Goal: Information Seeking & Learning: Check status

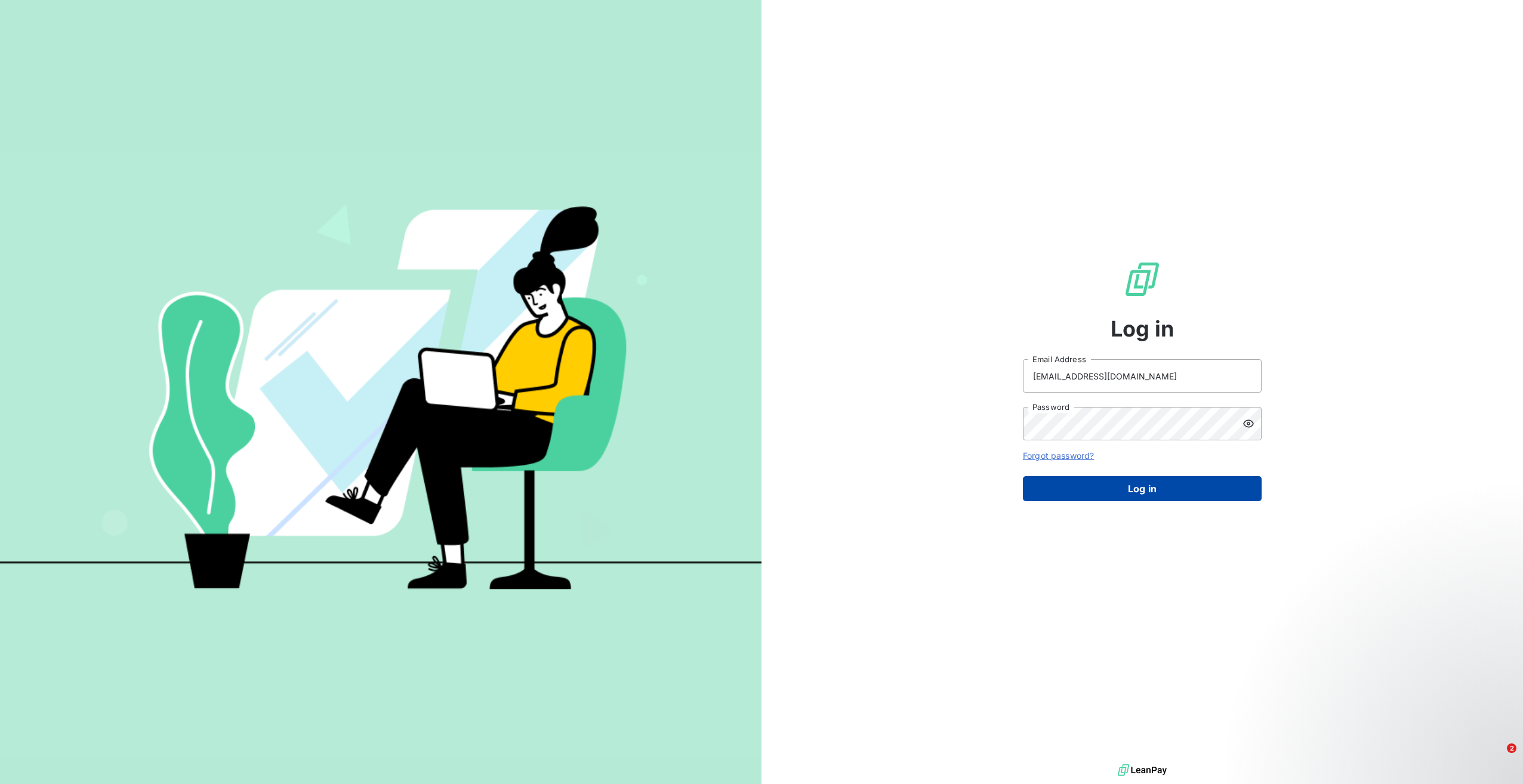
click at [1197, 483] on button "Log in" at bounding box center [1142, 488] width 238 height 25
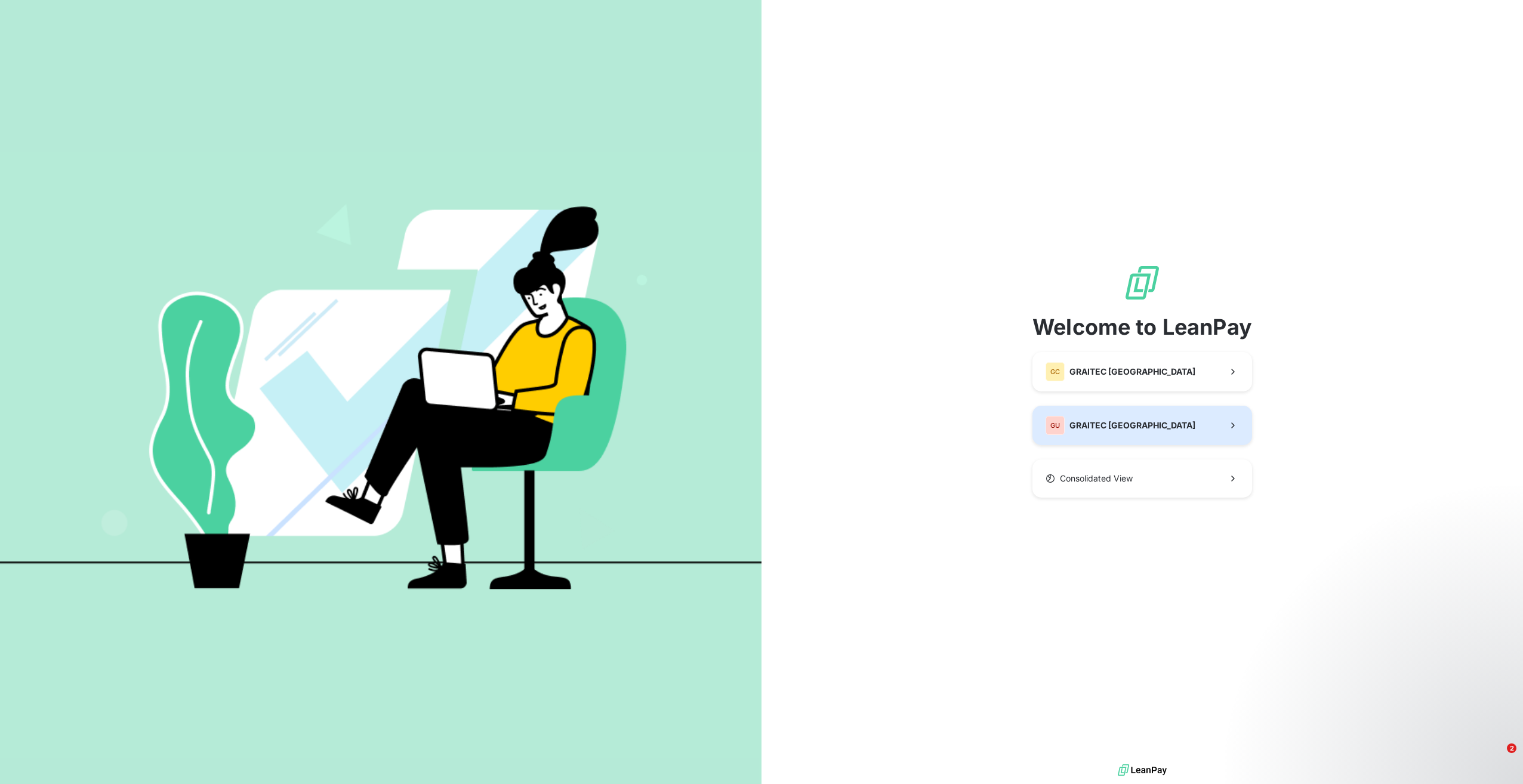
click at [1115, 434] on div "GU GRAITEC [GEOGRAPHIC_DATA]" at bounding box center [1121, 425] width 150 height 19
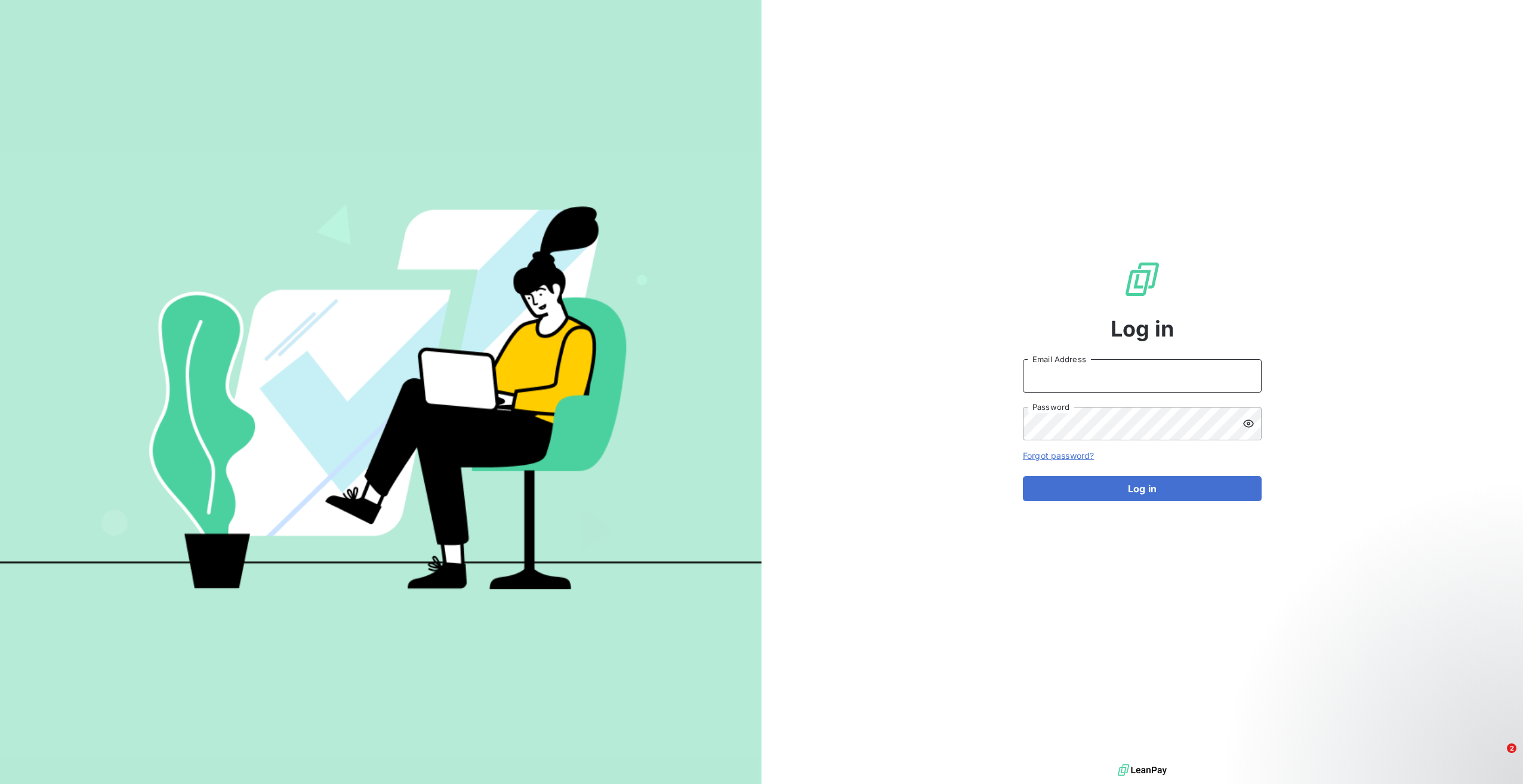
type input "[EMAIL_ADDRESS][DOMAIN_NAME]"
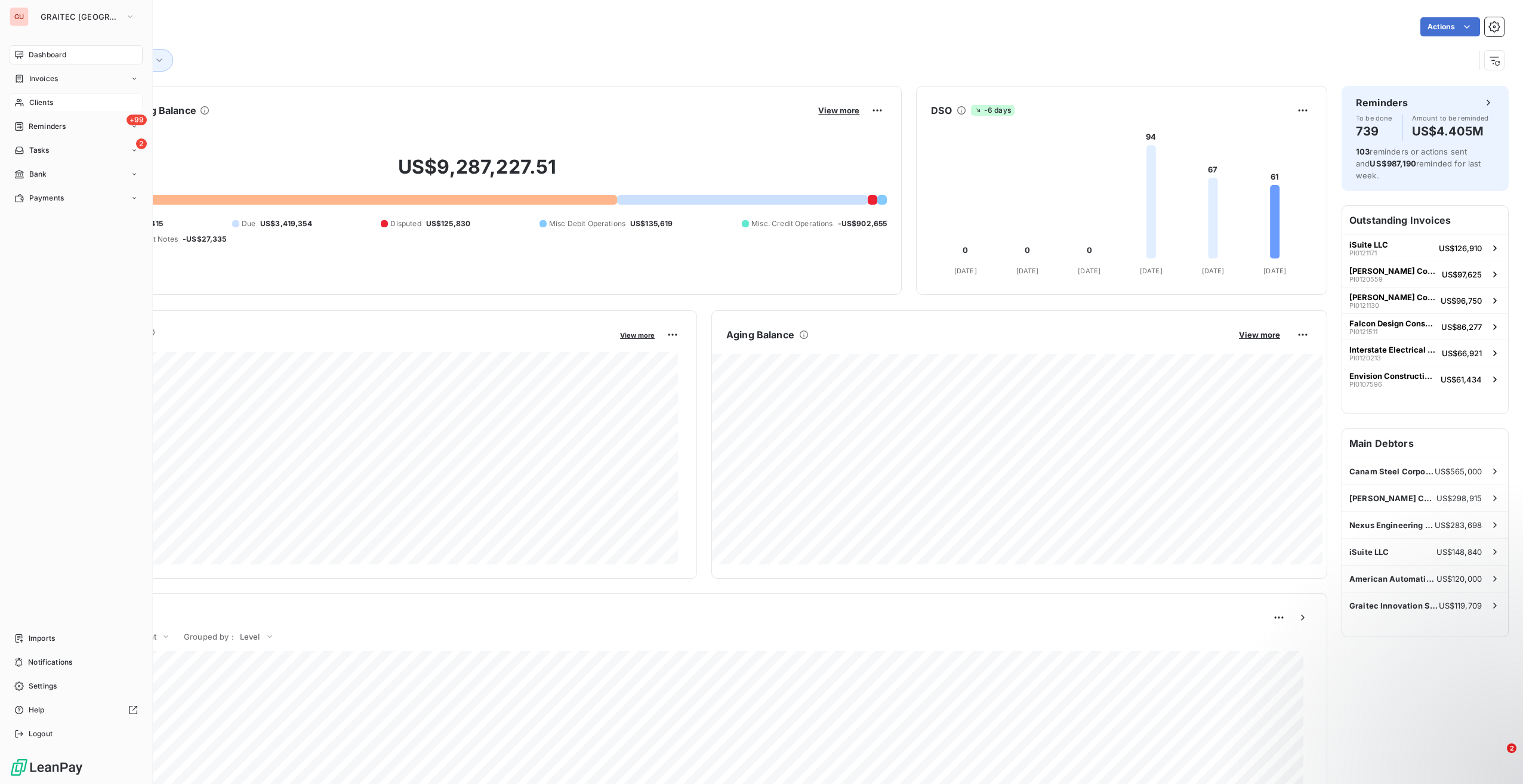
click at [61, 104] on div "Clients" at bounding box center [76, 102] width 133 height 19
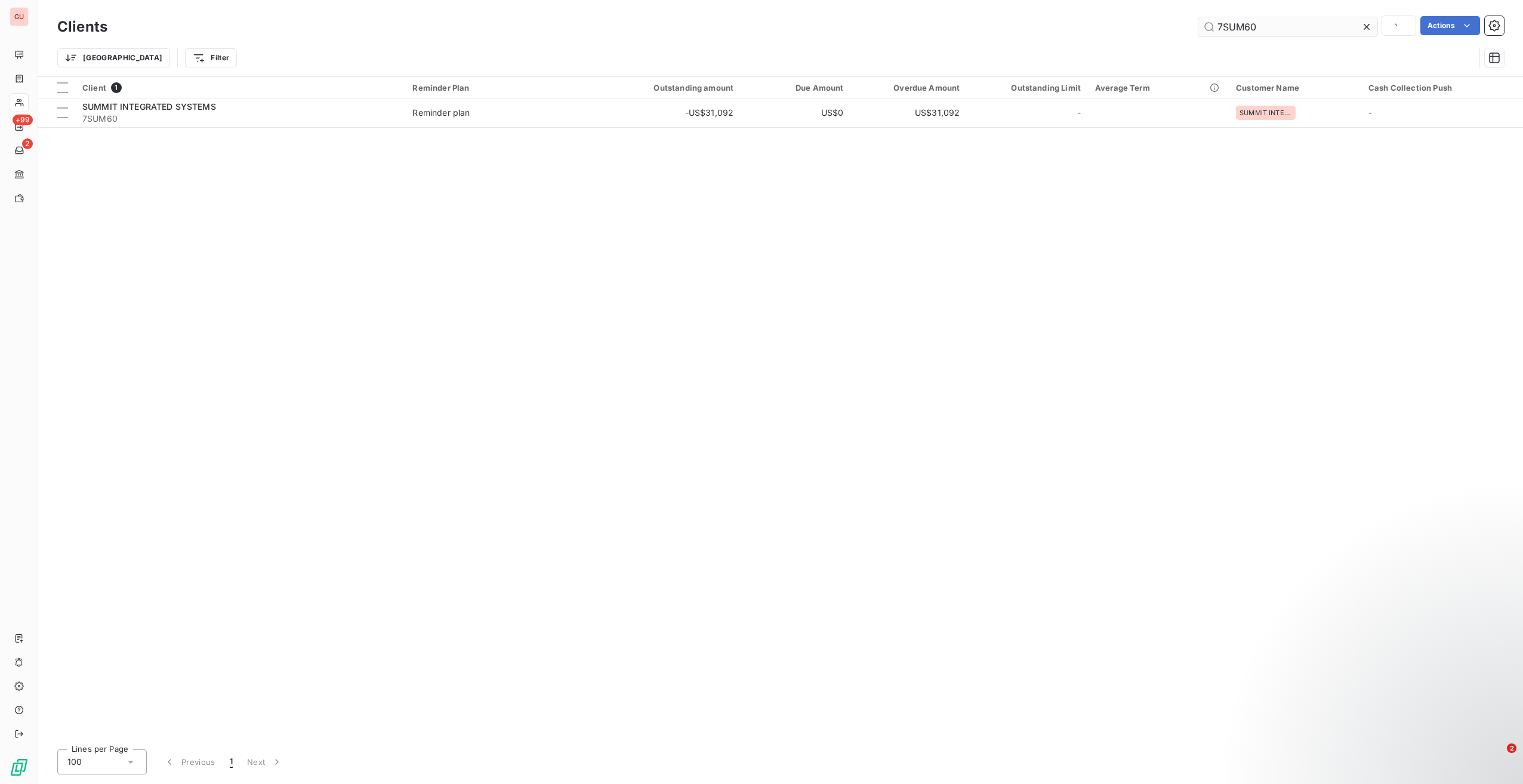
click at [1224, 29] on input "7SUM60" at bounding box center [1288, 26] width 179 height 19
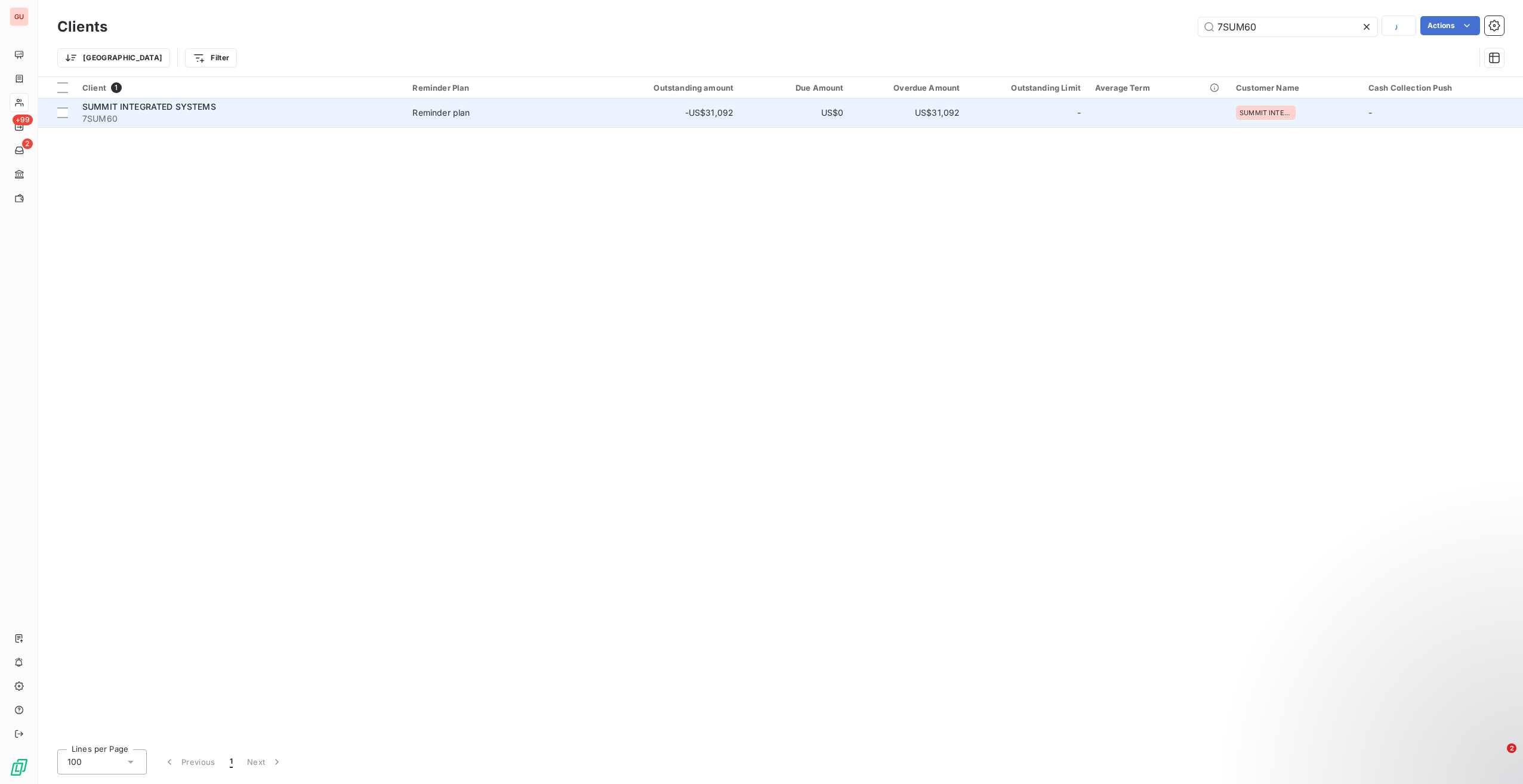
click at [293, 114] on span "7SUM60" at bounding box center [241, 119] width 316 height 12
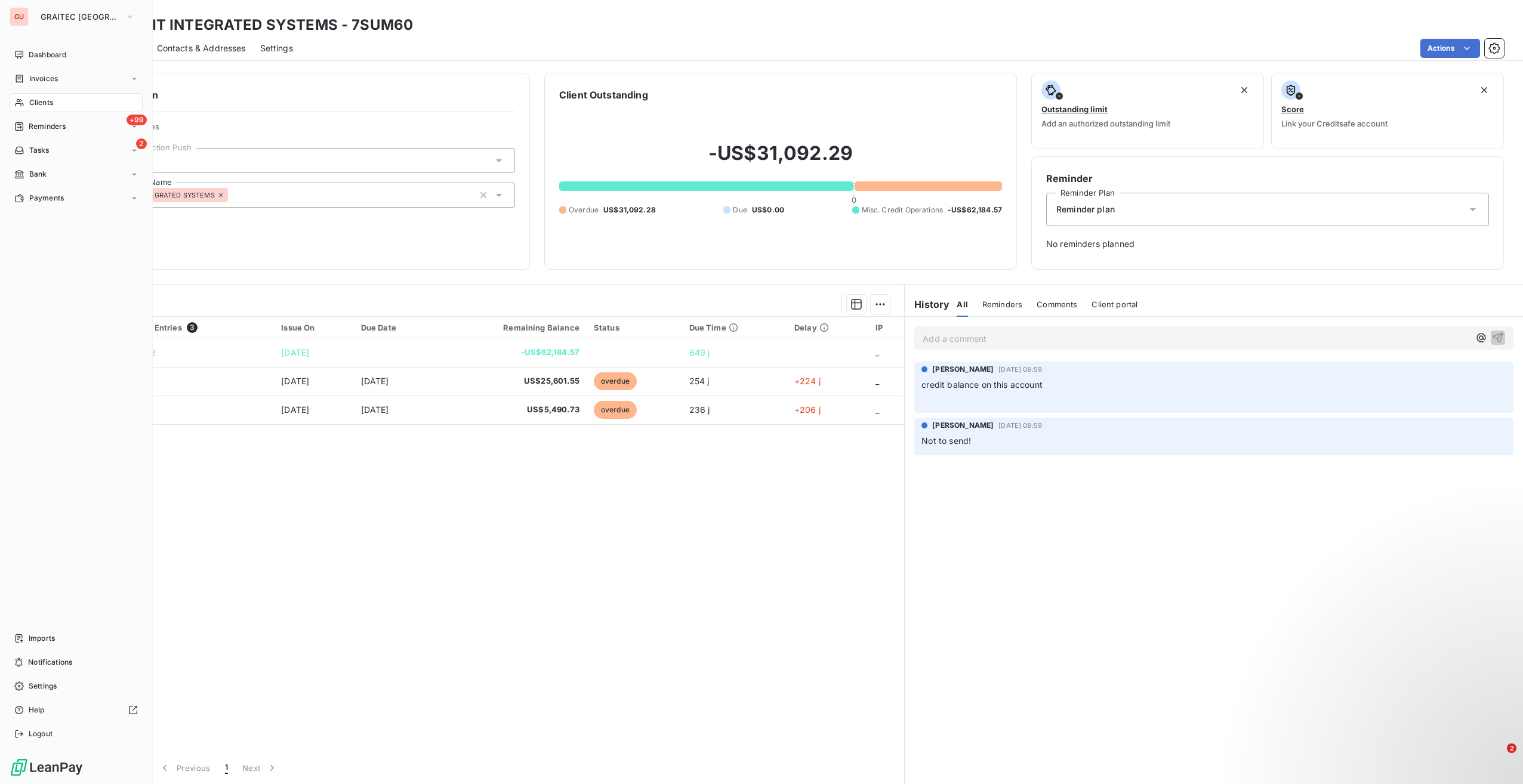
click at [42, 104] on span "Clients" at bounding box center [41, 102] width 24 height 11
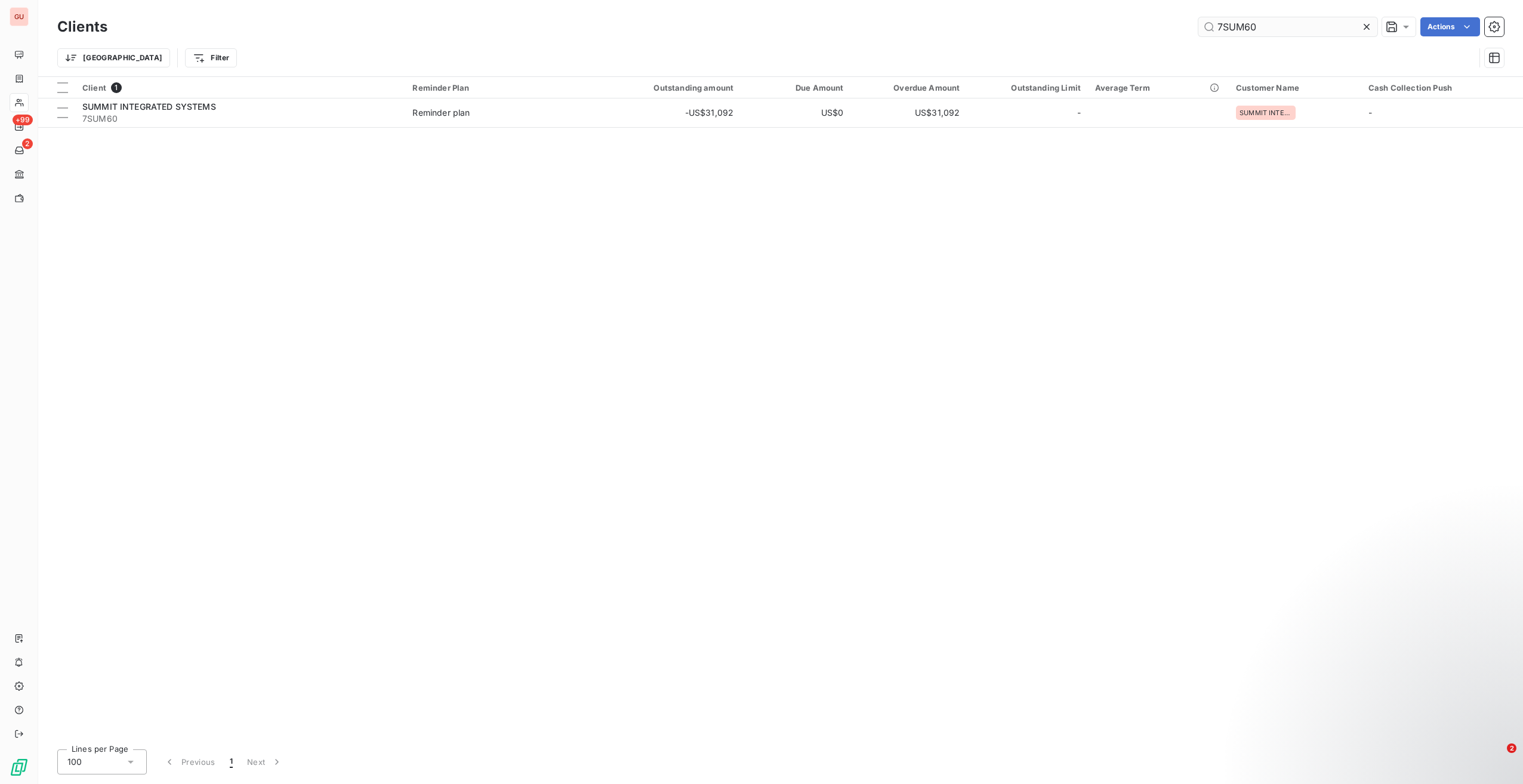
click at [1235, 20] on input "7SUM60" at bounding box center [1288, 26] width 179 height 19
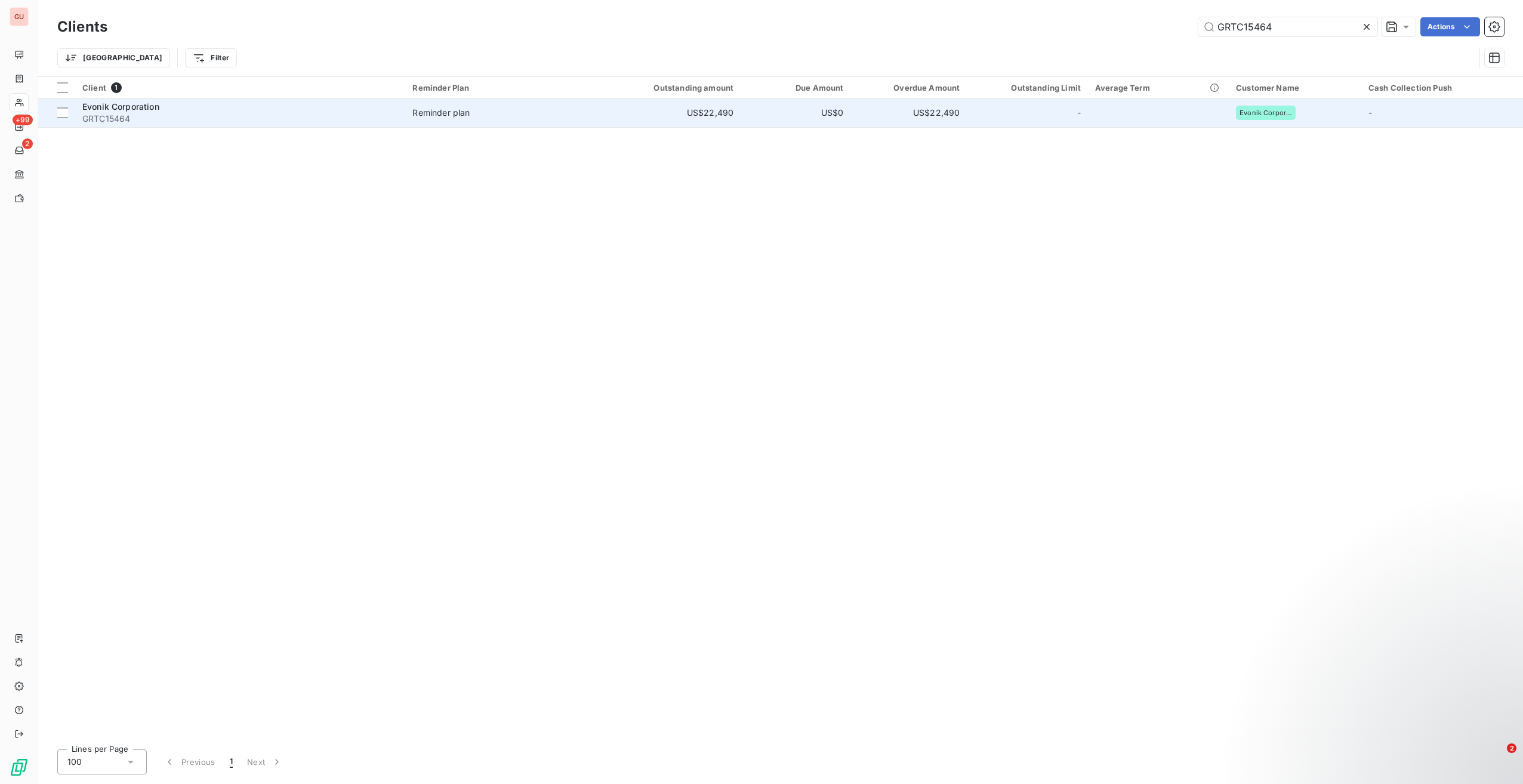
type input "GRTC15464"
click at [131, 120] on span "GRTC15464" at bounding box center [241, 119] width 316 height 12
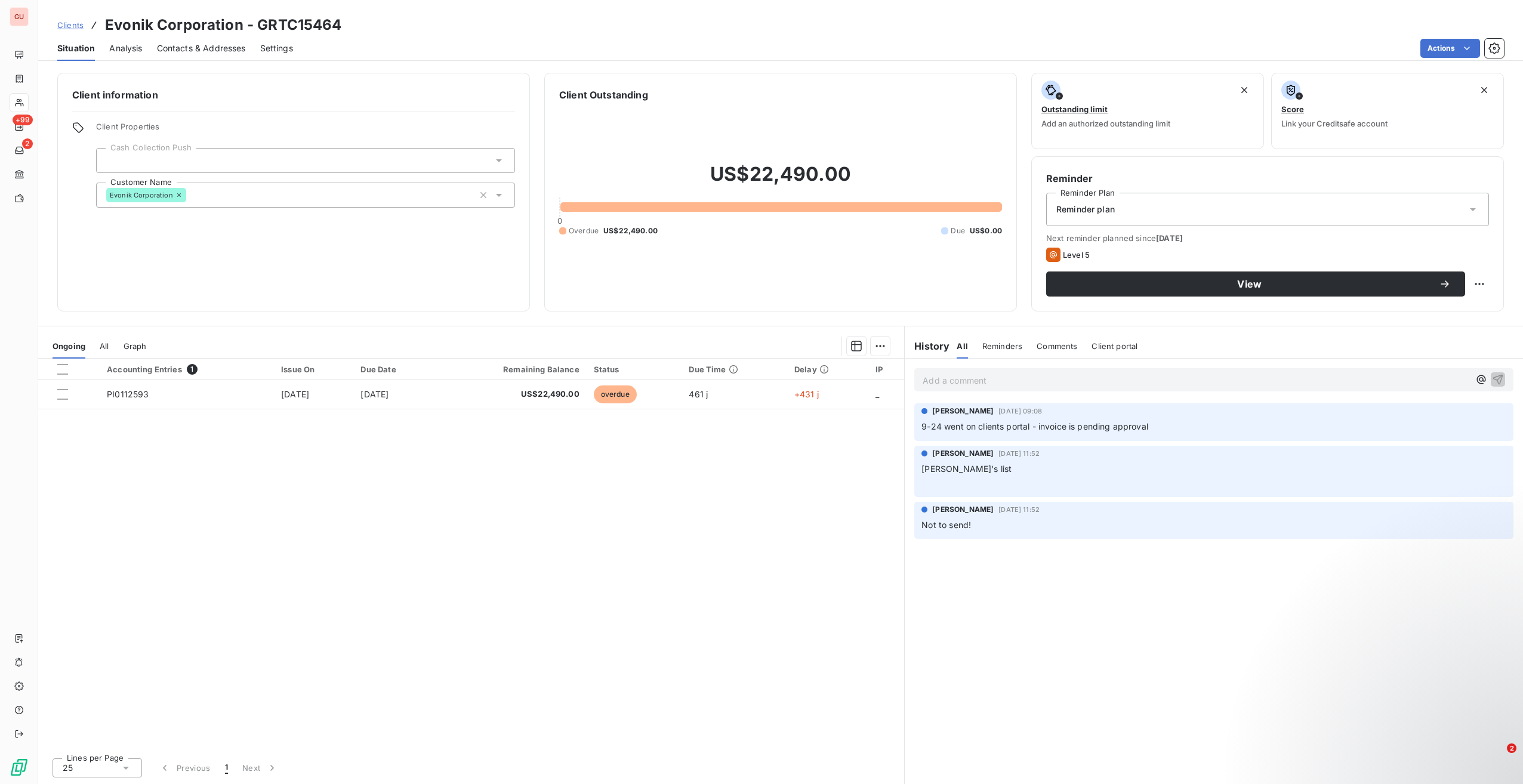
click at [985, 429] on span "9-24 went on clients portal - invoice is pending approval" at bounding box center [1035, 425] width 227 height 10
copy div "9-24 went on clients portal - invoice is pending approval"
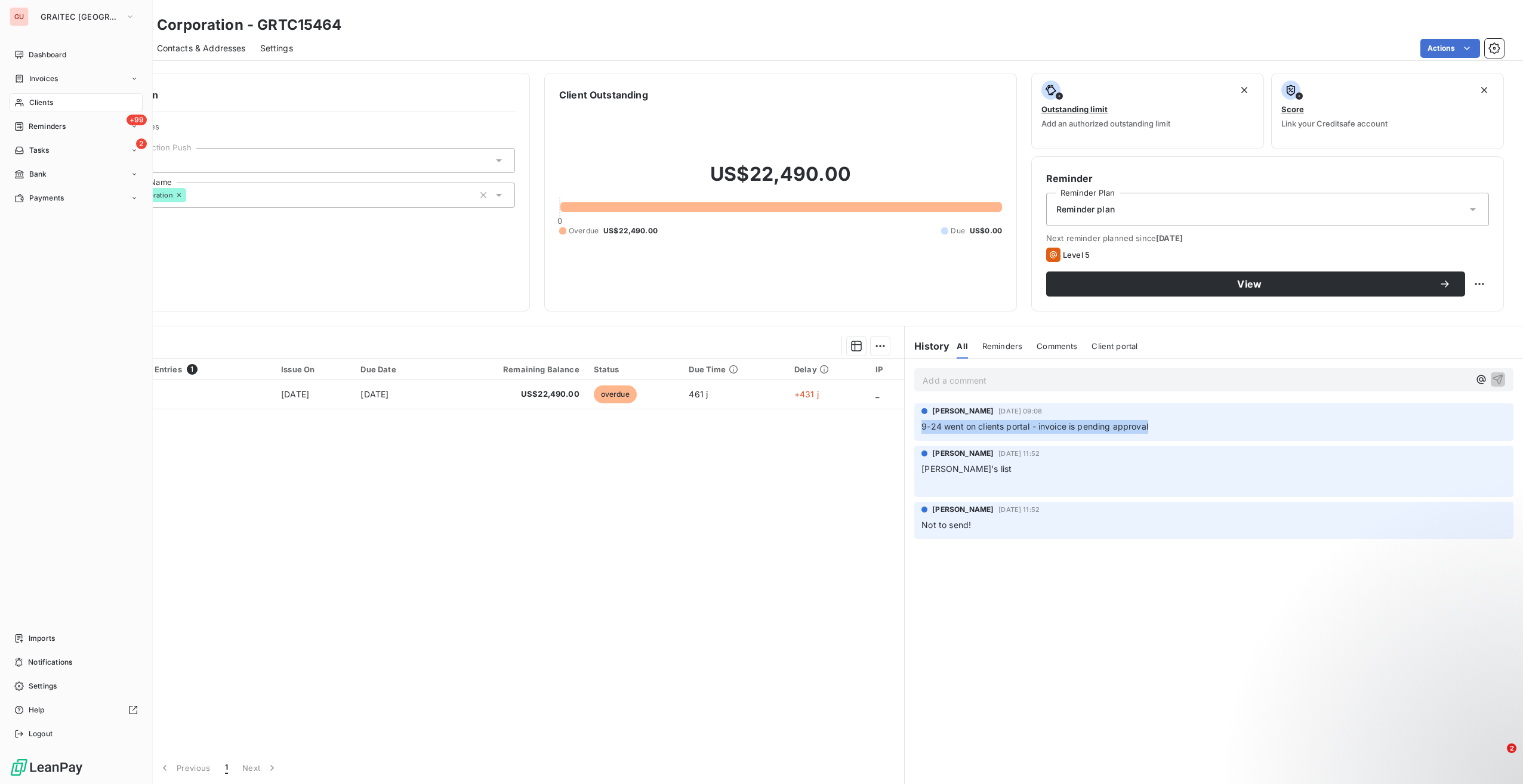
click at [41, 104] on span "Clients" at bounding box center [41, 102] width 24 height 11
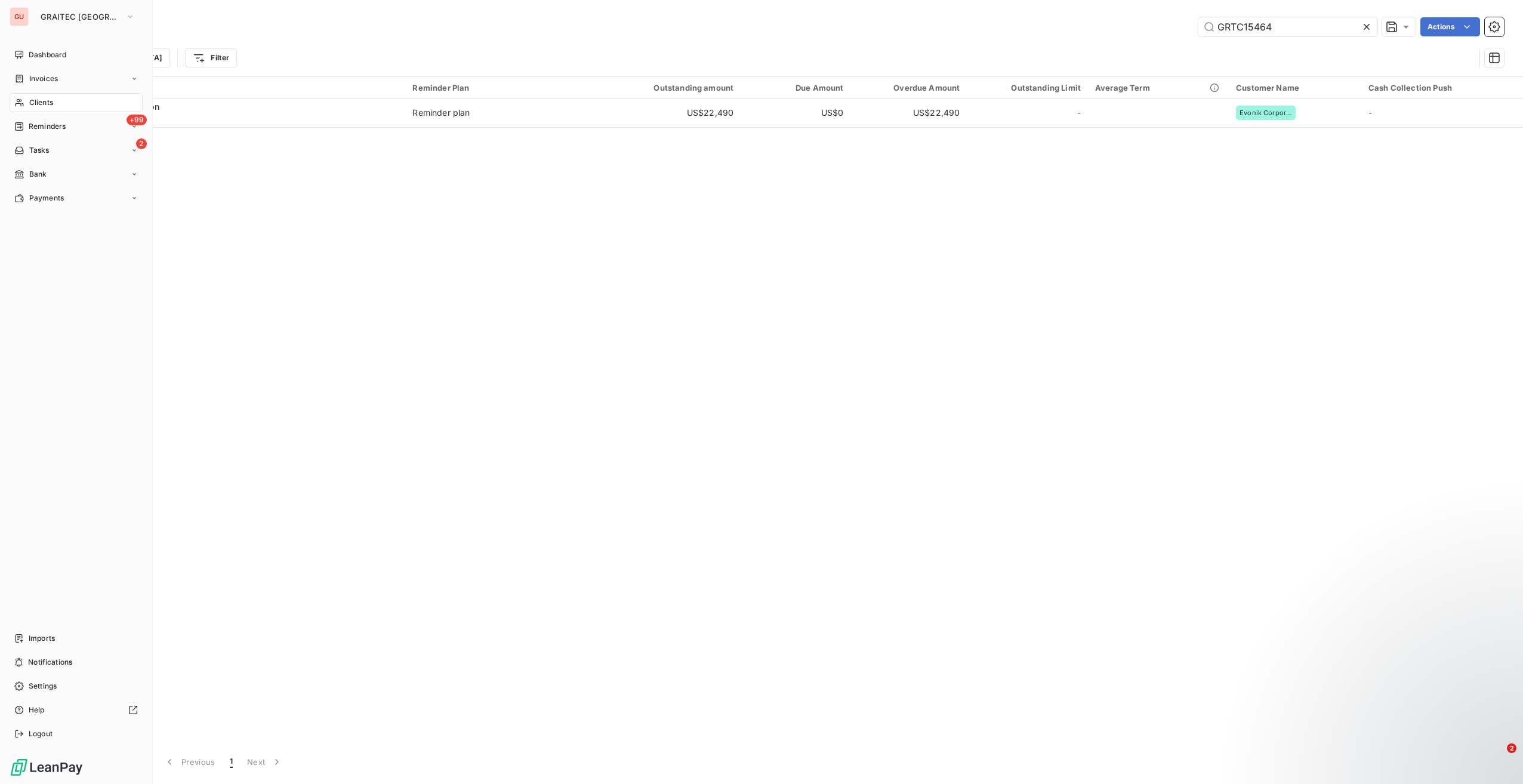
click at [25, 97] on div "Clients" at bounding box center [76, 102] width 133 height 19
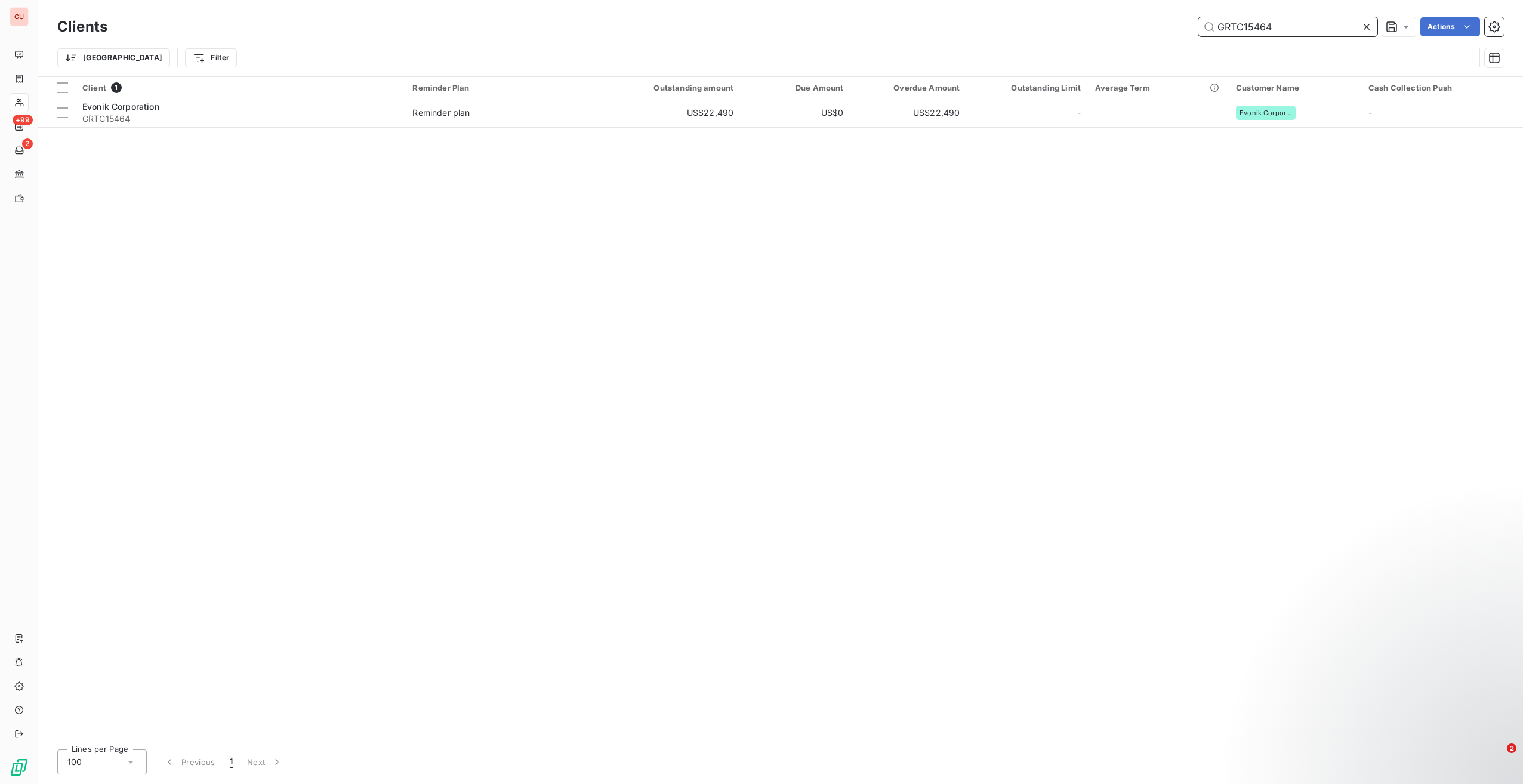
click at [1236, 22] on input "GRTC15464" at bounding box center [1288, 26] width 179 height 19
paste input "1HUG42"
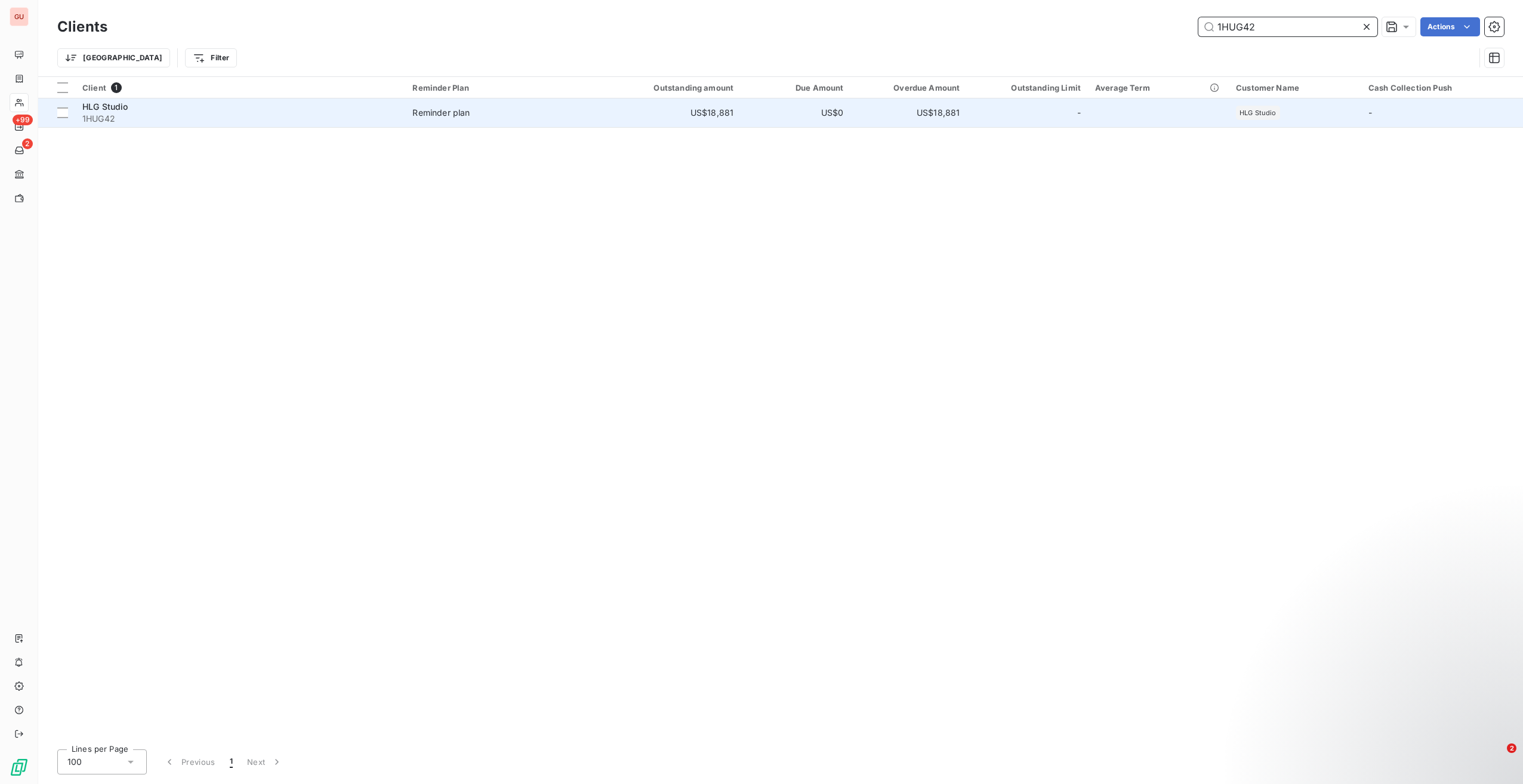
type input "1HUG42"
click at [159, 118] on span "1HUG42" at bounding box center [241, 119] width 316 height 12
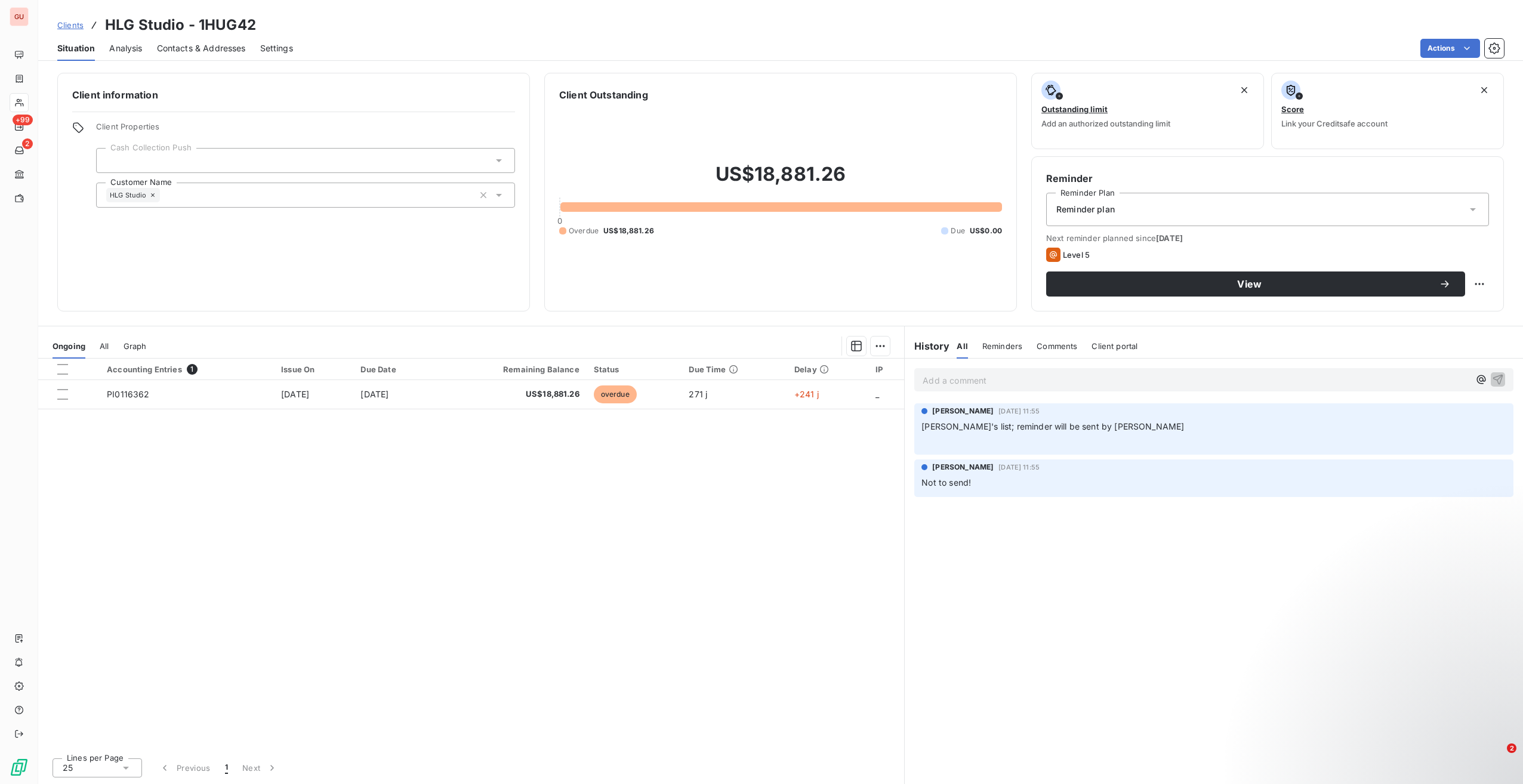
click at [1434, 476] on p "Not to send!" at bounding box center [1214, 483] width 585 height 14
click at [1072, 438] on p "[PERSON_NAME]'s list; reminder will be sent by [PERSON_NAME] ﻿" at bounding box center [1214, 434] width 585 height 28
click at [1062, 429] on span "[PERSON_NAME]'s list; reminder will be sent by [PERSON_NAME]" at bounding box center [1052, 425] width 262 height 10
click at [1101, 432] on p "[PERSON_NAME]'s list; reminder will be sent by [PERSON_NAME] ﻿" at bounding box center [1214, 434] width 585 height 28
drag, startPoint x: 1076, startPoint y: 425, endPoint x: 937, endPoint y: 425, distance: 139.0
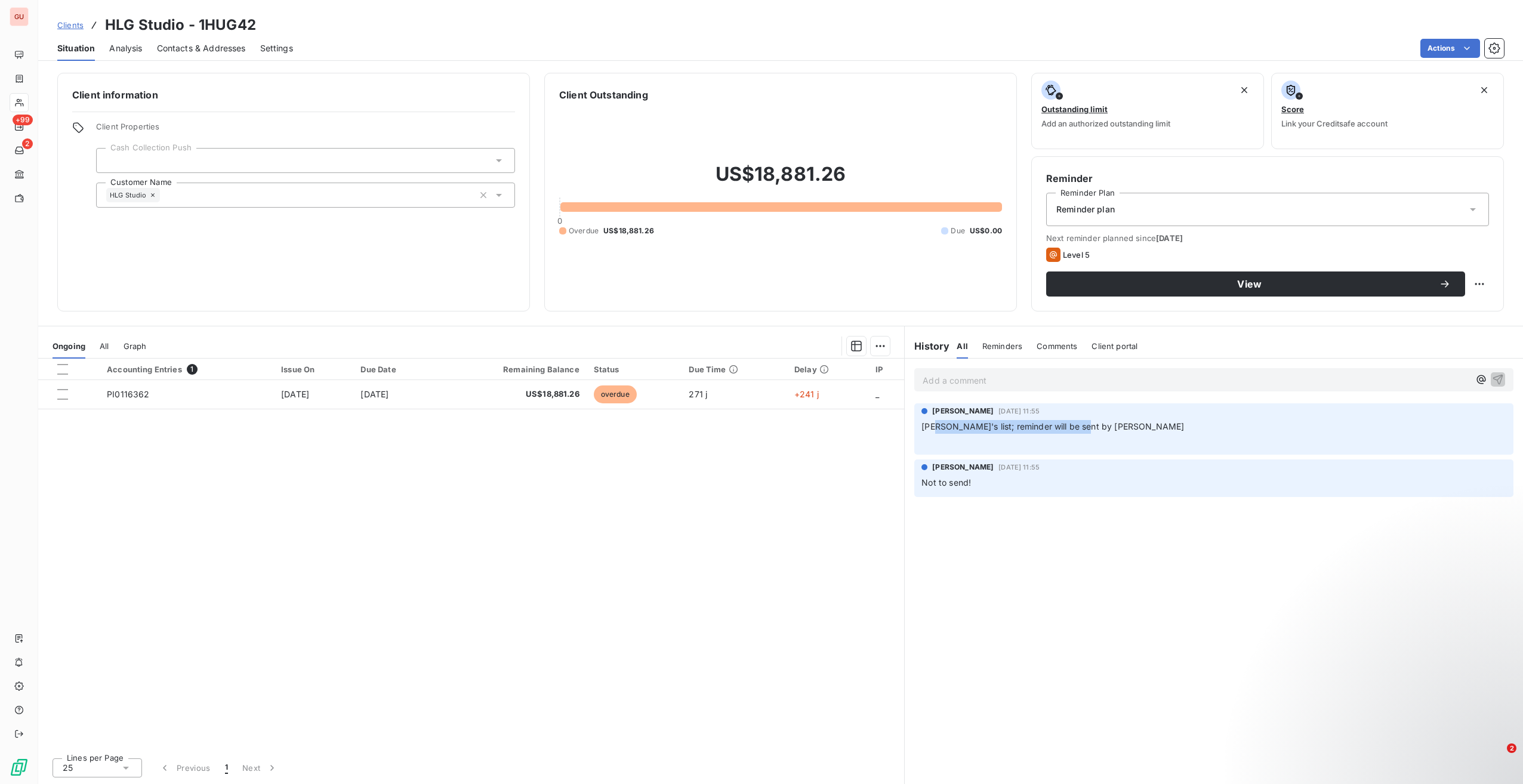
click at [937, 425] on span "[PERSON_NAME]'s list; reminder will be sent by [PERSON_NAME]" at bounding box center [1052, 425] width 262 height 10
click at [1081, 525] on div "Add a comment ﻿ [PERSON_NAME] [DATE] 11:55 [PERSON_NAME]'s list; reminder will …" at bounding box center [1214, 571] width 618 height 425
click at [984, 383] on p "Add a comment ﻿" at bounding box center [1196, 380] width 547 height 15
drag, startPoint x: 1011, startPoint y: 380, endPoint x: 870, endPoint y: 377, distance: 141.0
click at [870, 377] on div "Ongoing All Graph Accounting Entries 1 Issue On Due Date Remaining Balance Stat…" at bounding box center [781, 555] width 1485 height 459
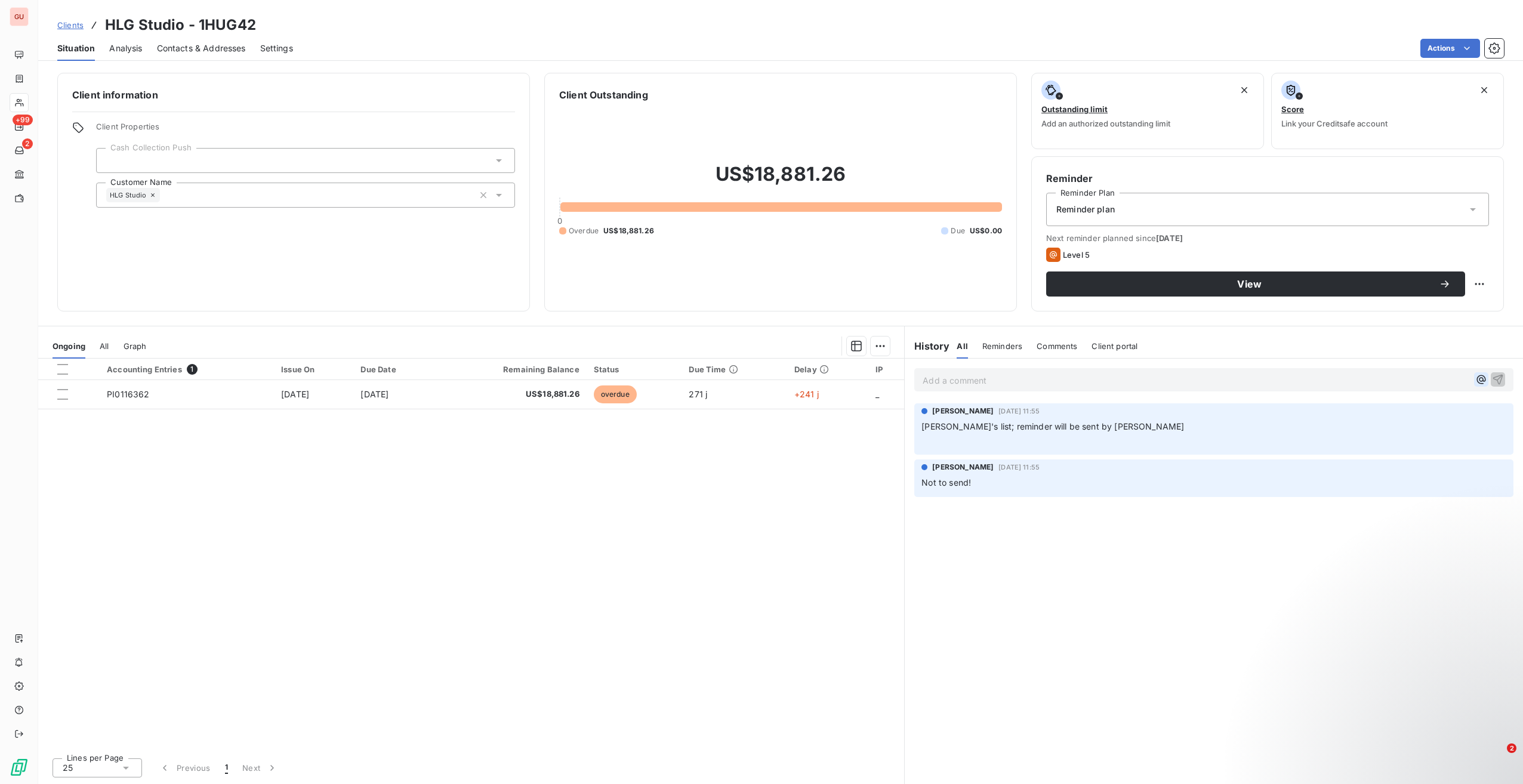
click at [1480, 378] on icon "button" at bounding box center [1482, 380] width 12 height 12
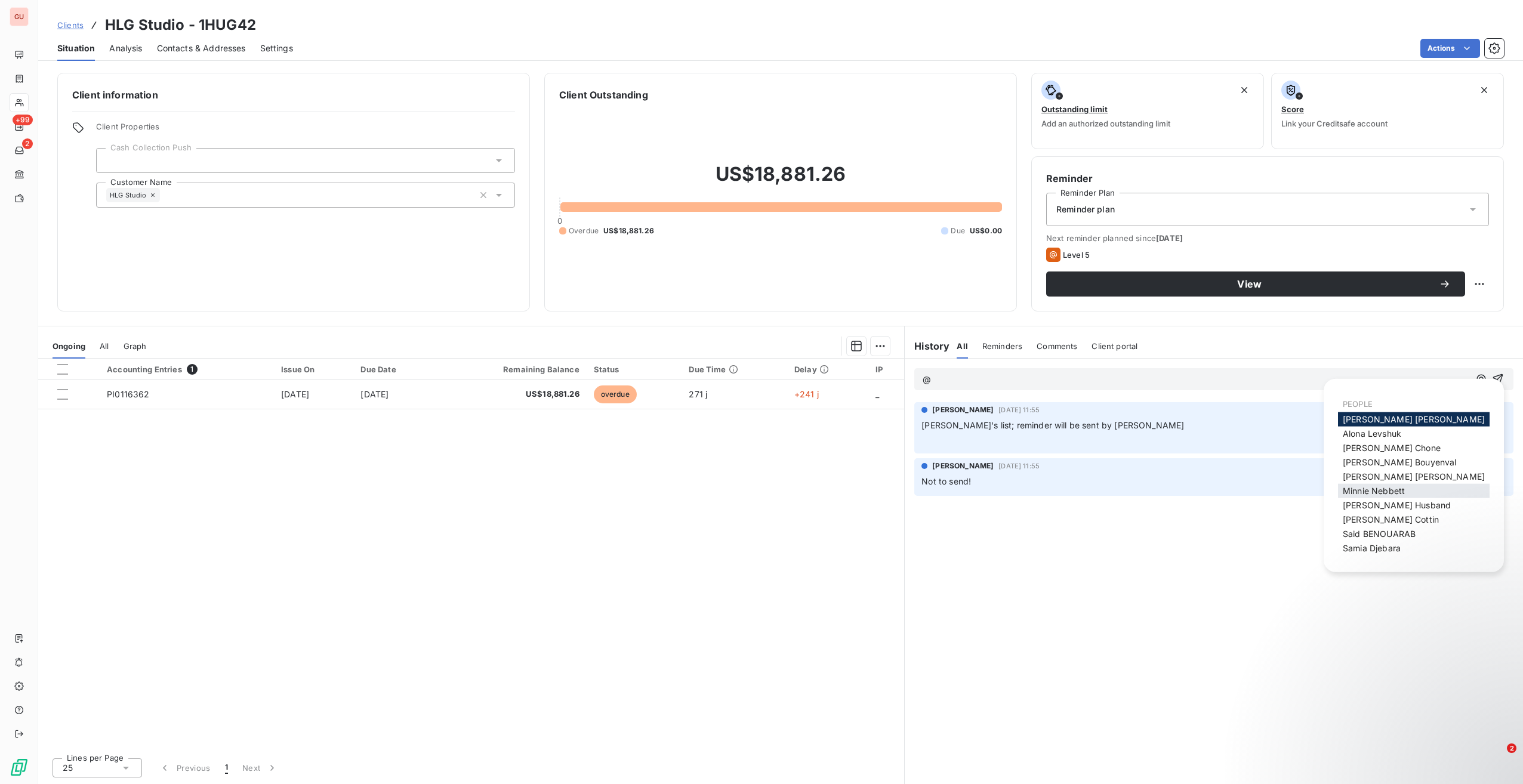
click at [1382, 487] on span "[PERSON_NAME]" at bounding box center [1374, 490] width 62 height 10
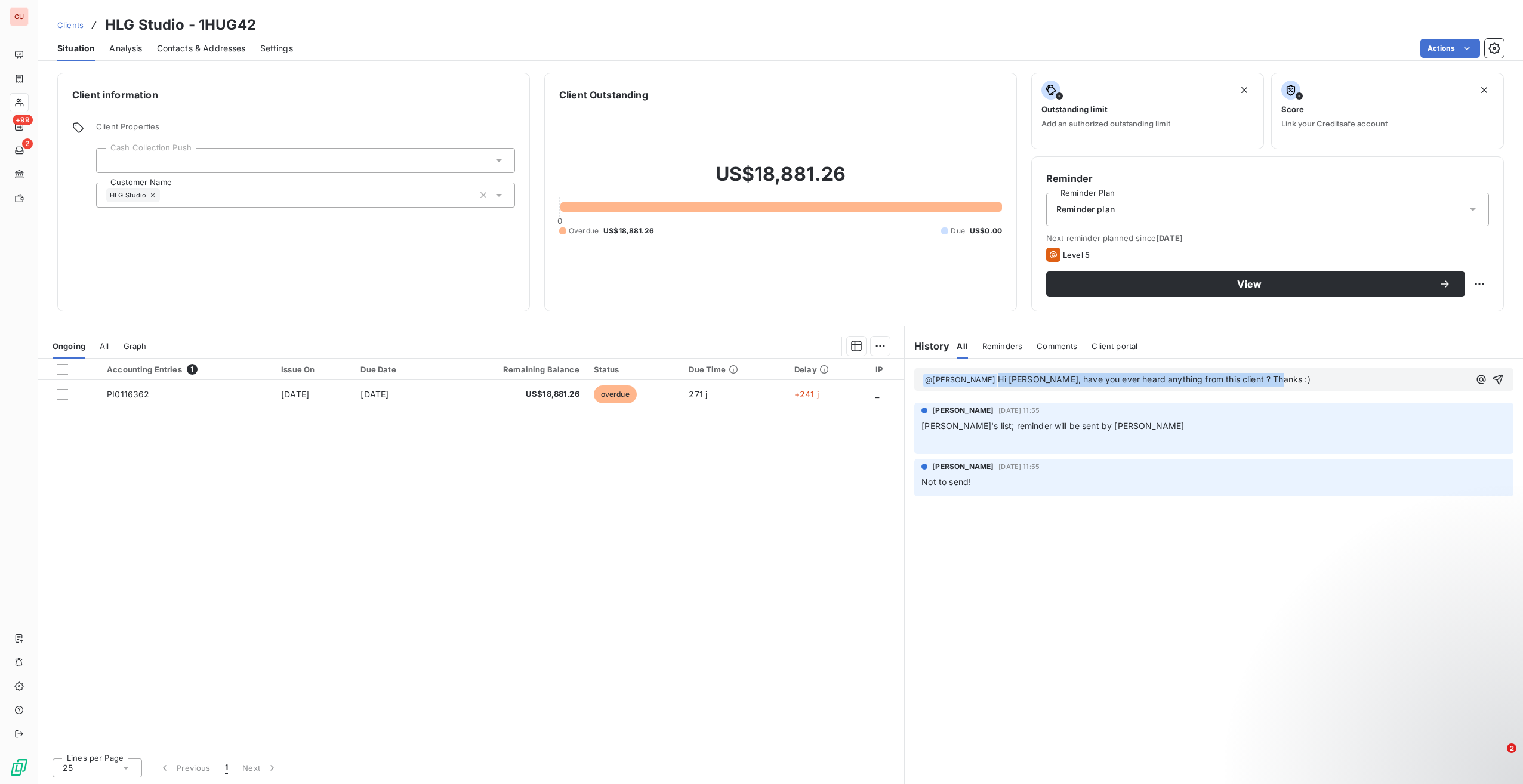
drag, startPoint x: 1275, startPoint y: 376, endPoint x: 992, endPoint y: 380, distance: 283.0
click at [992, 380] on p "﻿ @ [PERSON_NAME] ﻿ Hi [PERSON_NAME], have you ever heard anything from this cl…" at bounding box center [1196, 380] width 547 height 14
copy span "Hi [PERSON_NAME], have you ever heard anything from this client ? Thanks :)"
drag, startPoint x: 254, startPoint y: 23, endPoint x: 108, endPoint y: 28, distance: 146.1
click at [108, 28] on div "Clients HLG Studio - 1HUG42" at bounding box center [781, 25] width 1485 height 22
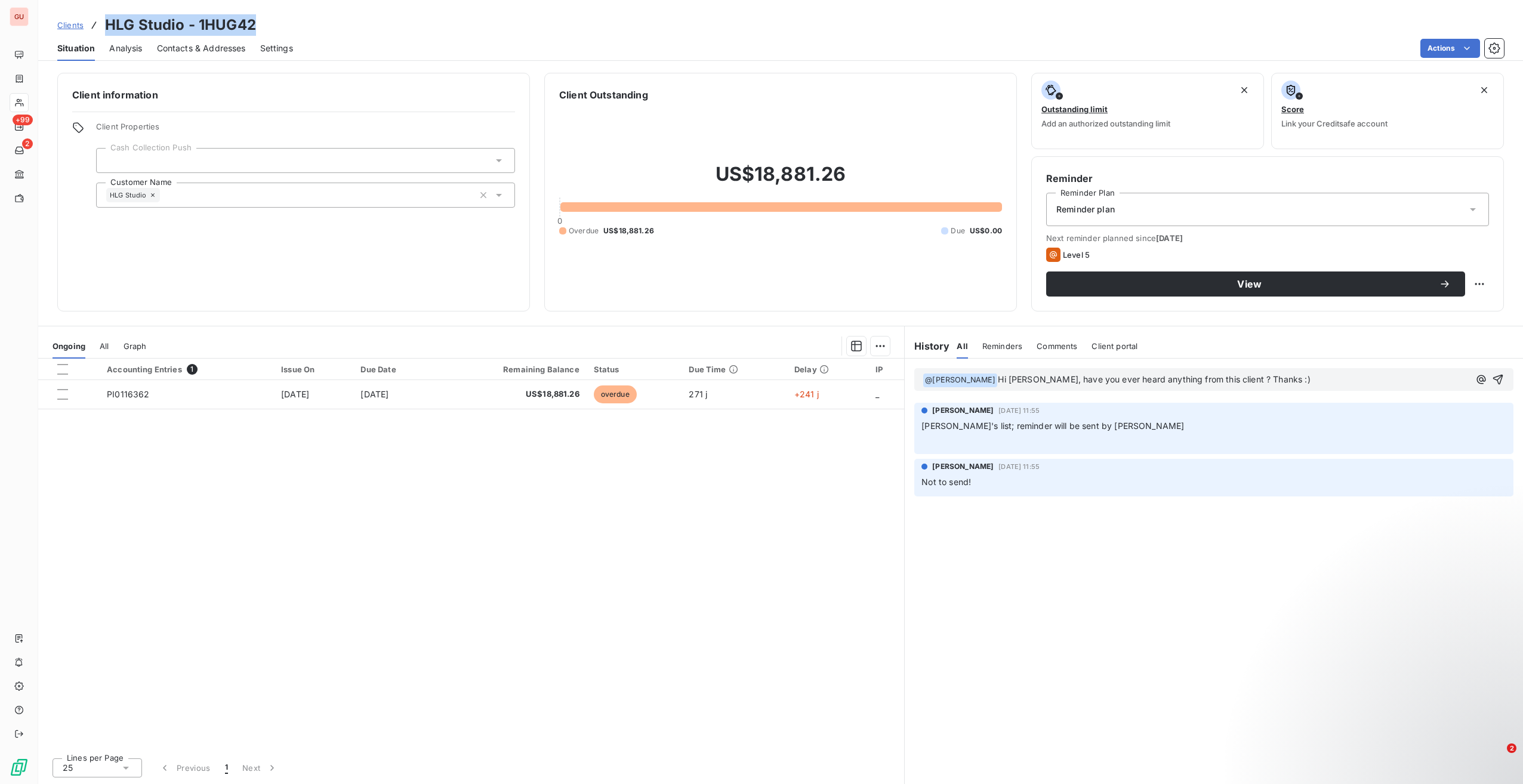
copy h3 "HLG Studio - 1HUG42"
click at [1219, 377] on span "Hi [PERSON_NAME], have you ever heard anything from this client ? Thanks :)" at bounding box center [1154, 379] width 312 height 10
click at [1360, 379] on p "﻿ @ [PERSON_NAME] ﻿ Hi [PERSON_NAME], have you ever heard anything from this cl…" at bounding box center [1196, 380] width 547 height 14
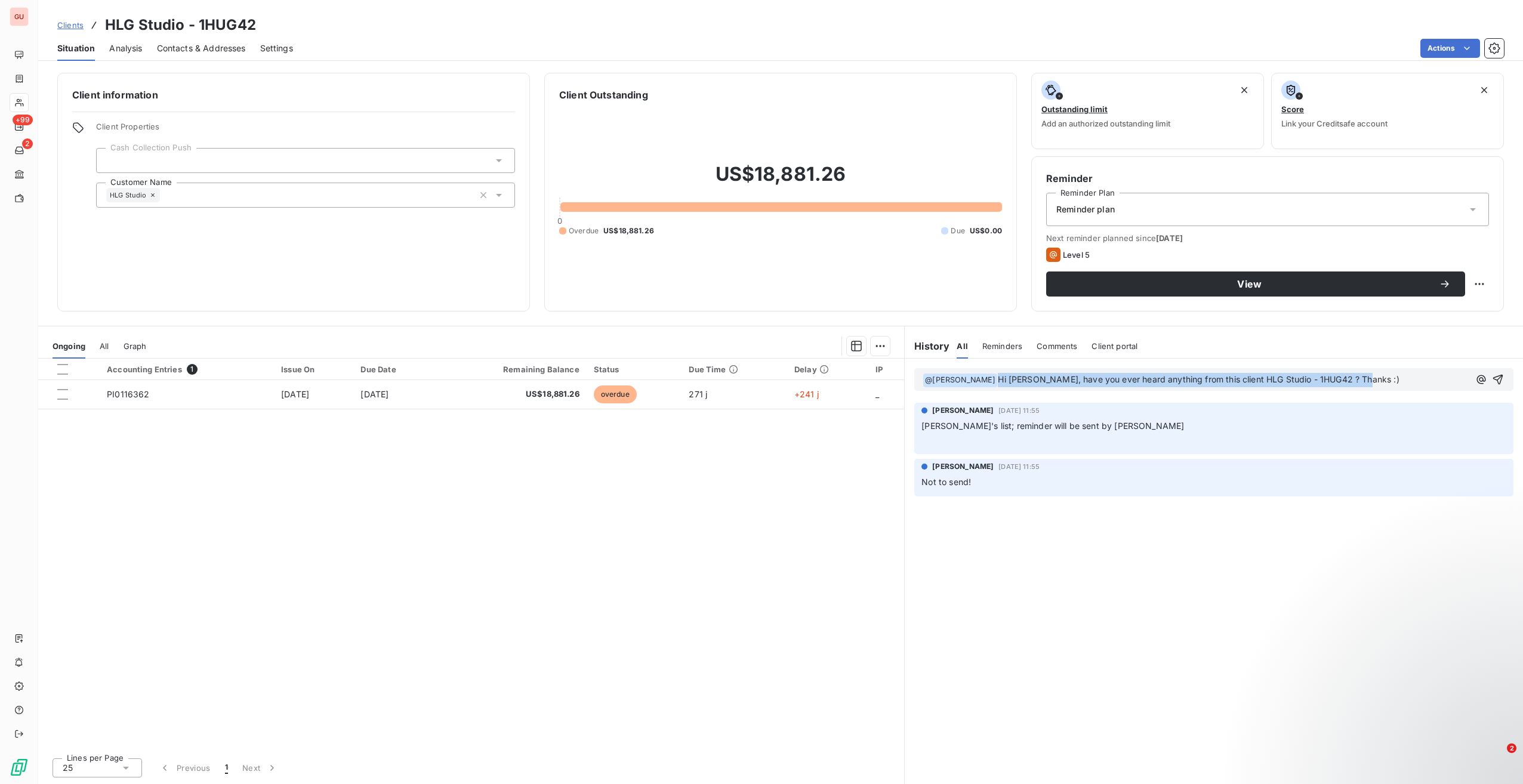
drag, startPoint x: 1364, startPoint y: 378, endPoint x: 991, endPoint y: 368, distance: 373.1
click at [991, 368] on div "﻿ @ [PERSON_NAME] ﻿ Hi [PERSON_NAME], have you ever heard anything from this cl…" at bounding box center [1214, 380] width 599 height 23
copy span "Hi [PERSON_NAME], have you ever heard anything from this client HLG Studio - 1H…"
click at [1003, 376] on span "Hi [PERSON_NAME], have you ever heard anything from this client HLG Studio - 1H…" at bounding box center [1198, 379] width 401 height 10
drag, startPoint x: 1035, startPoint y: 377, endPoint x: 1388, endPoint y: 380, distance: 353.0
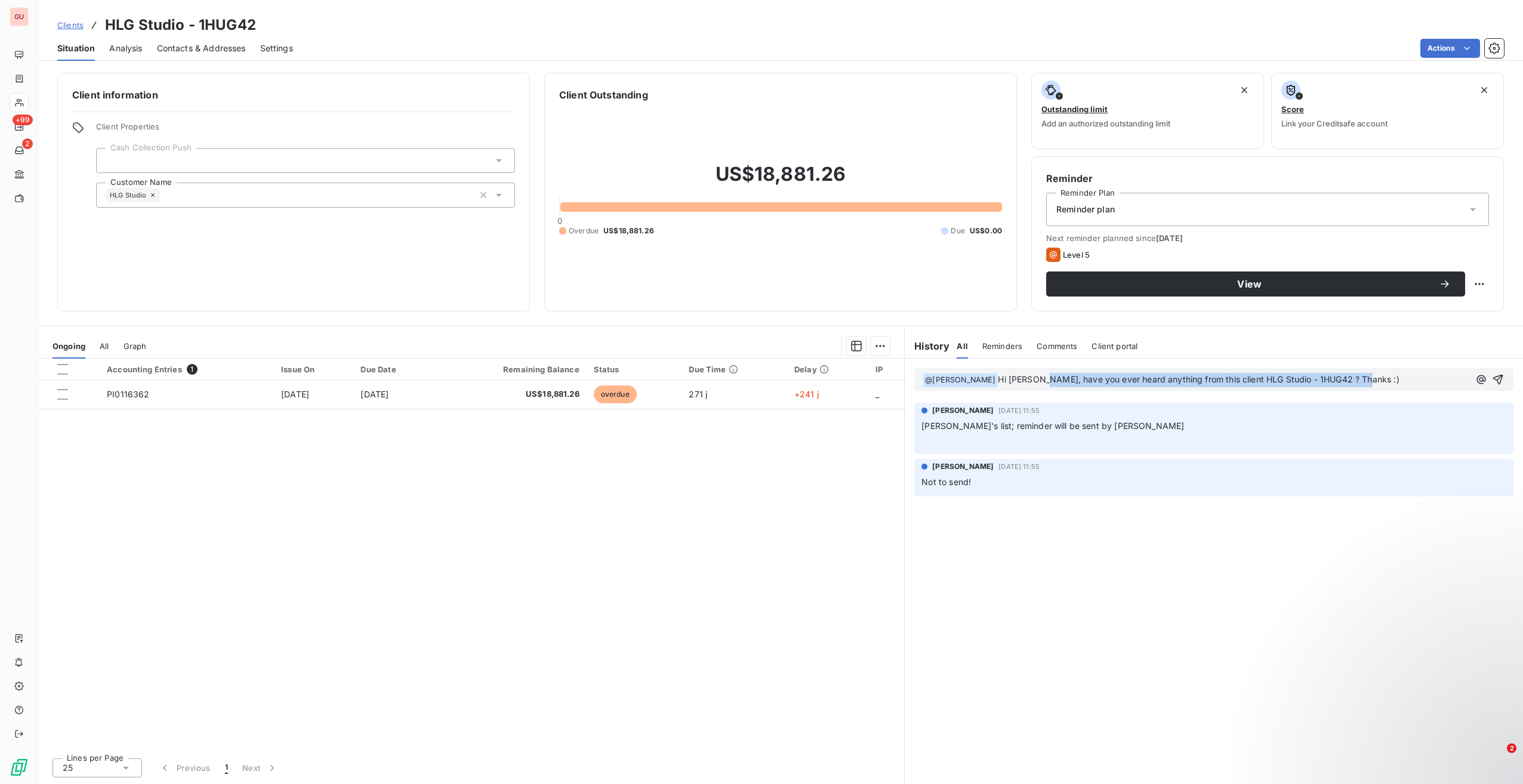
click at [1388, 380] on p "﻿ @ [PERSON_NAME] ﻿ Hi [PERSON_NAME], have you ever heard anything from this cl…" at bounding box center [1196, 380] width 547 height 14
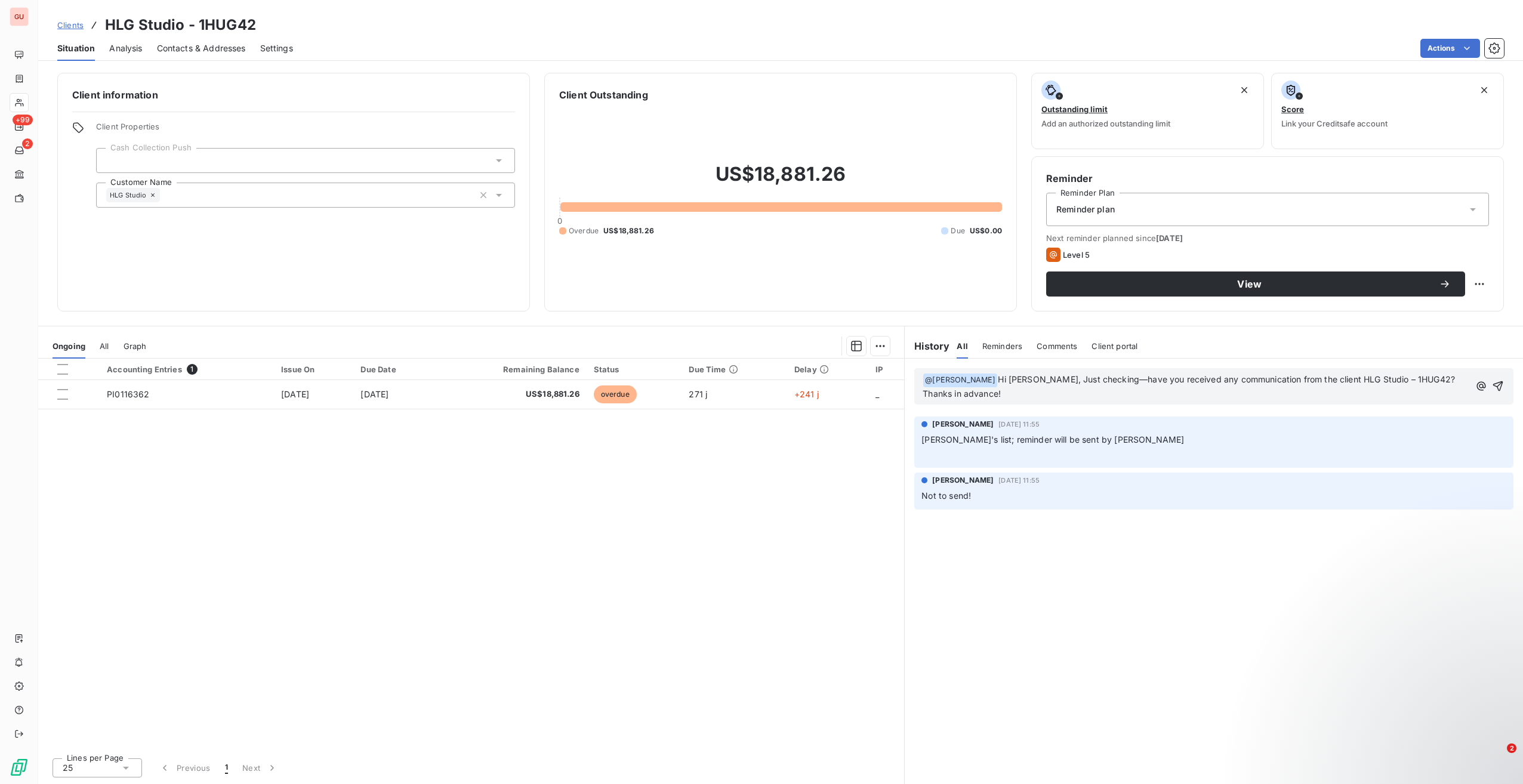
click at [1095, 375] on span "Hi [PERSON_NAME], Just checking—have you received any communication from the cl…" at bounding box center [1227, 379] width 457 height 10
click at [1118, 392] on p "Thanks in advance!" at bounding box center [1196, 394] width 547 height 14
click at [1498, 385] on icon "button" at bounding box center [1498, 386] width 10 height 10
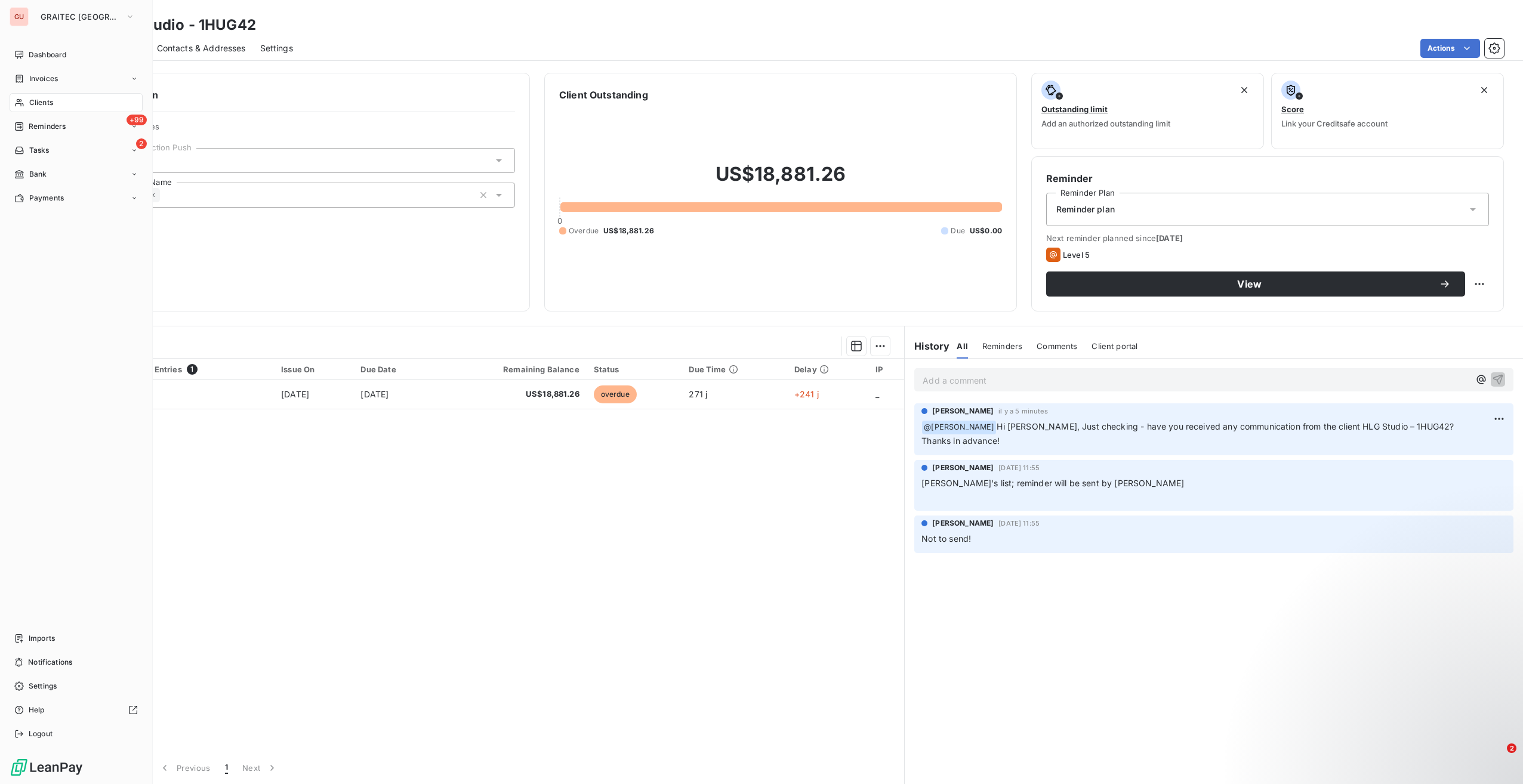
click at [44, 101] on span "Clients" at bounding box center [41, 102] width 24 height 11
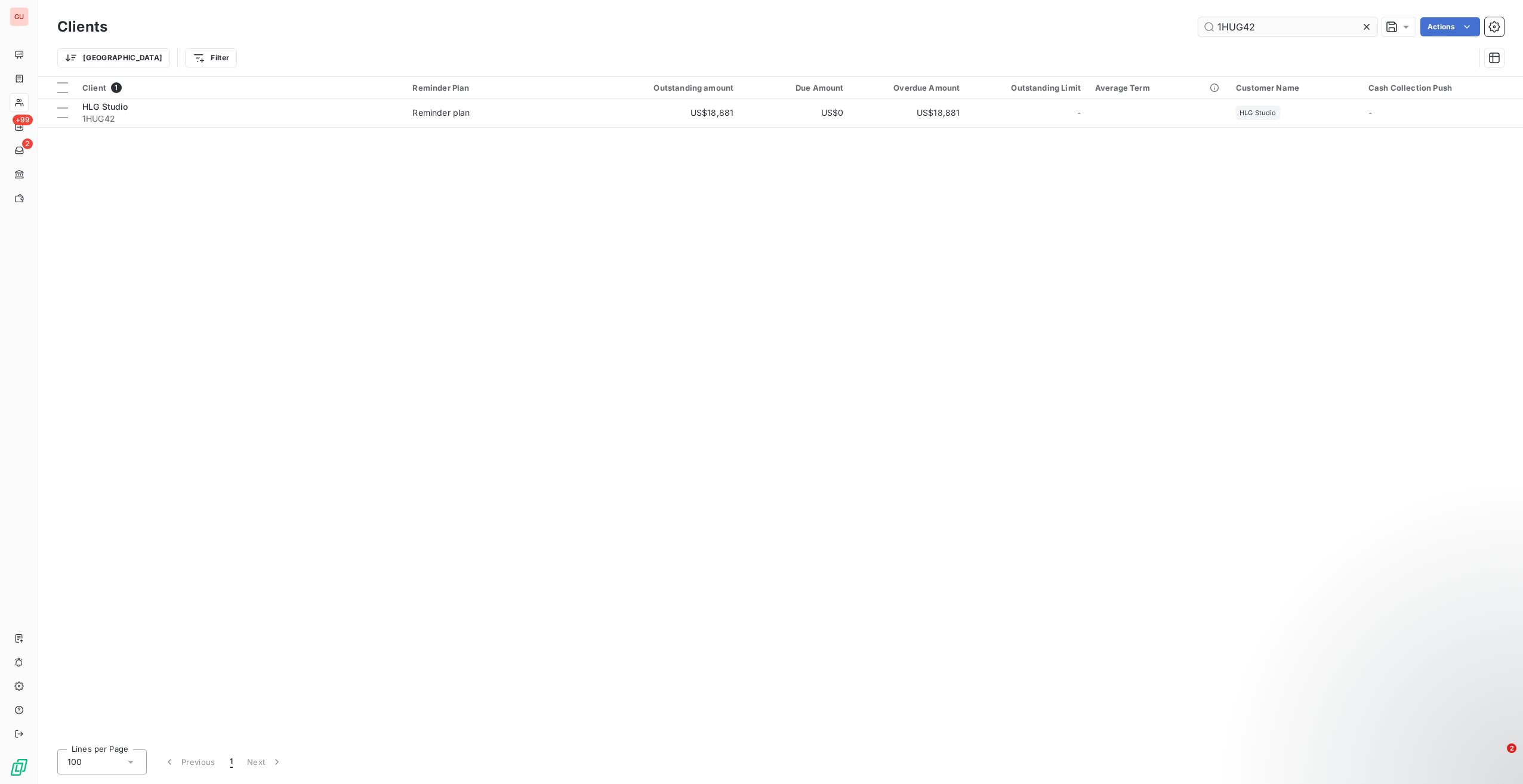
click at [1249, 26] on input "1HUG42" at bounding box center [1288, 26] width 179 height 19
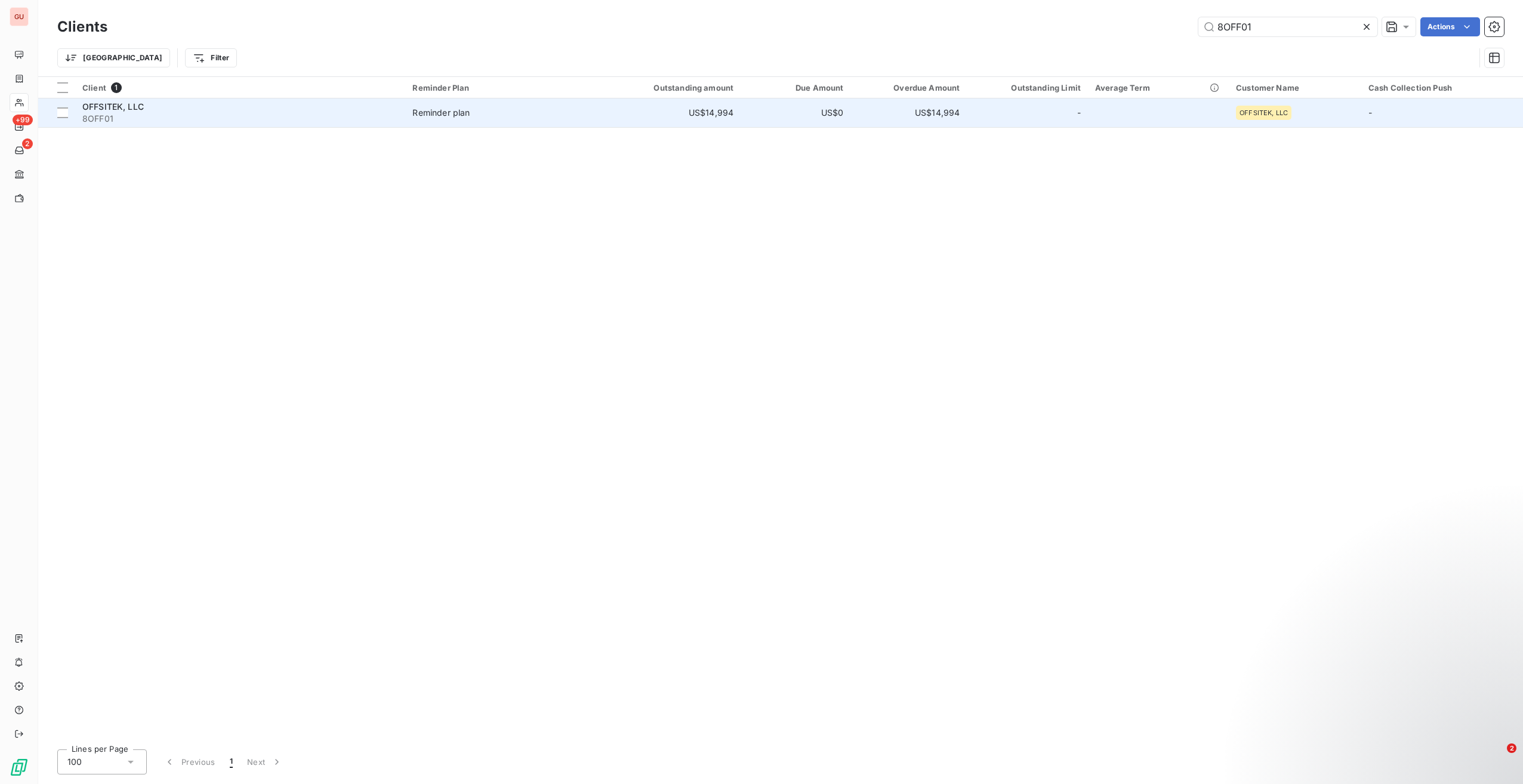
type input "8OFF01"
click at [357, 116] on span "8OFF01" at bounding box center [241, 119] width 316 height 12
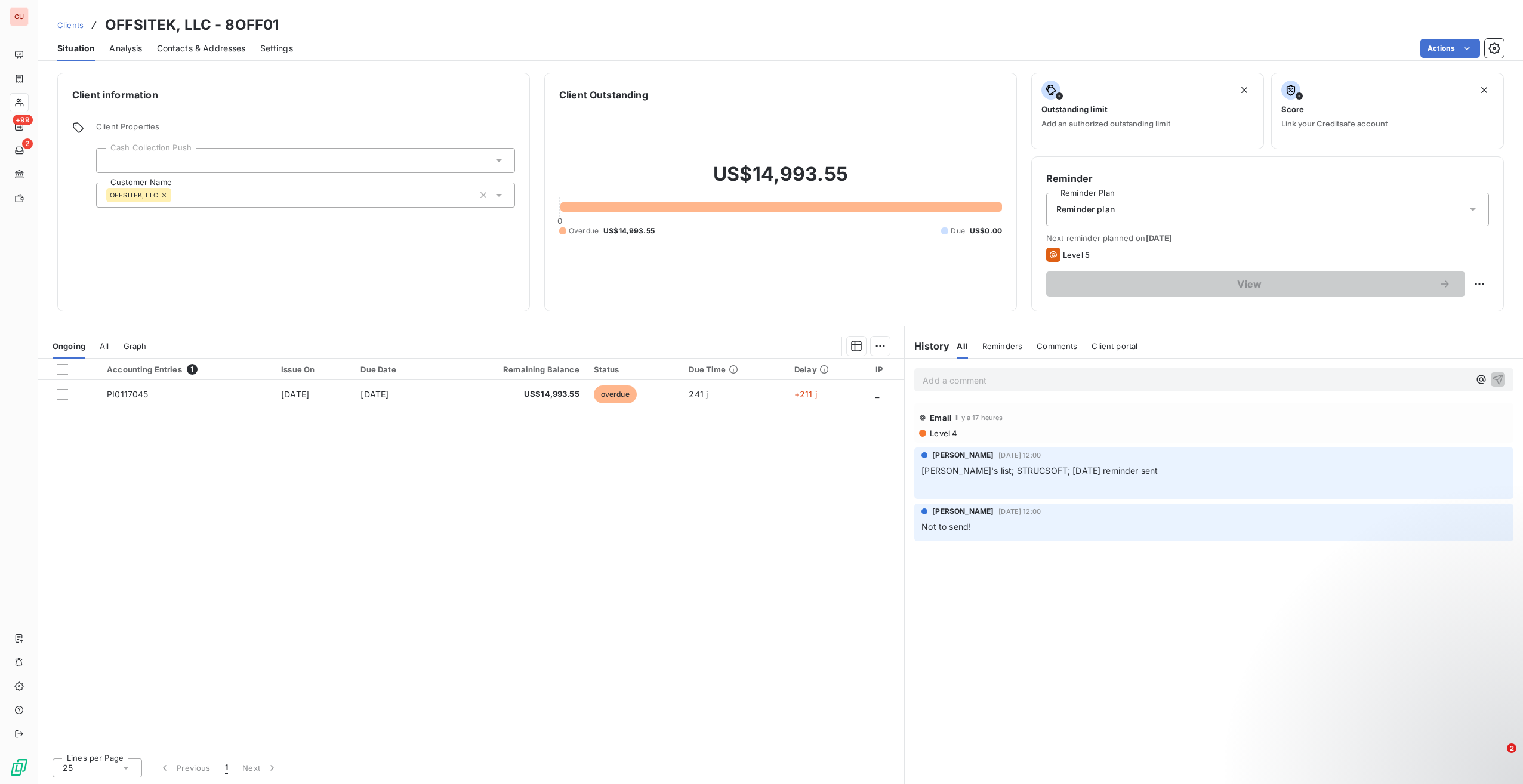
click at [978, 386] on p "Add a comment ﻿" at bounding box center [1196, 380] width 547 height 15
click at [270, 19] on h3 "OFFSITEK, LLC - 8OFF01" at bounding box center [192, 25] width 174 height 22
copy h3 "OFFSITEK, LLC - 8OFF01"
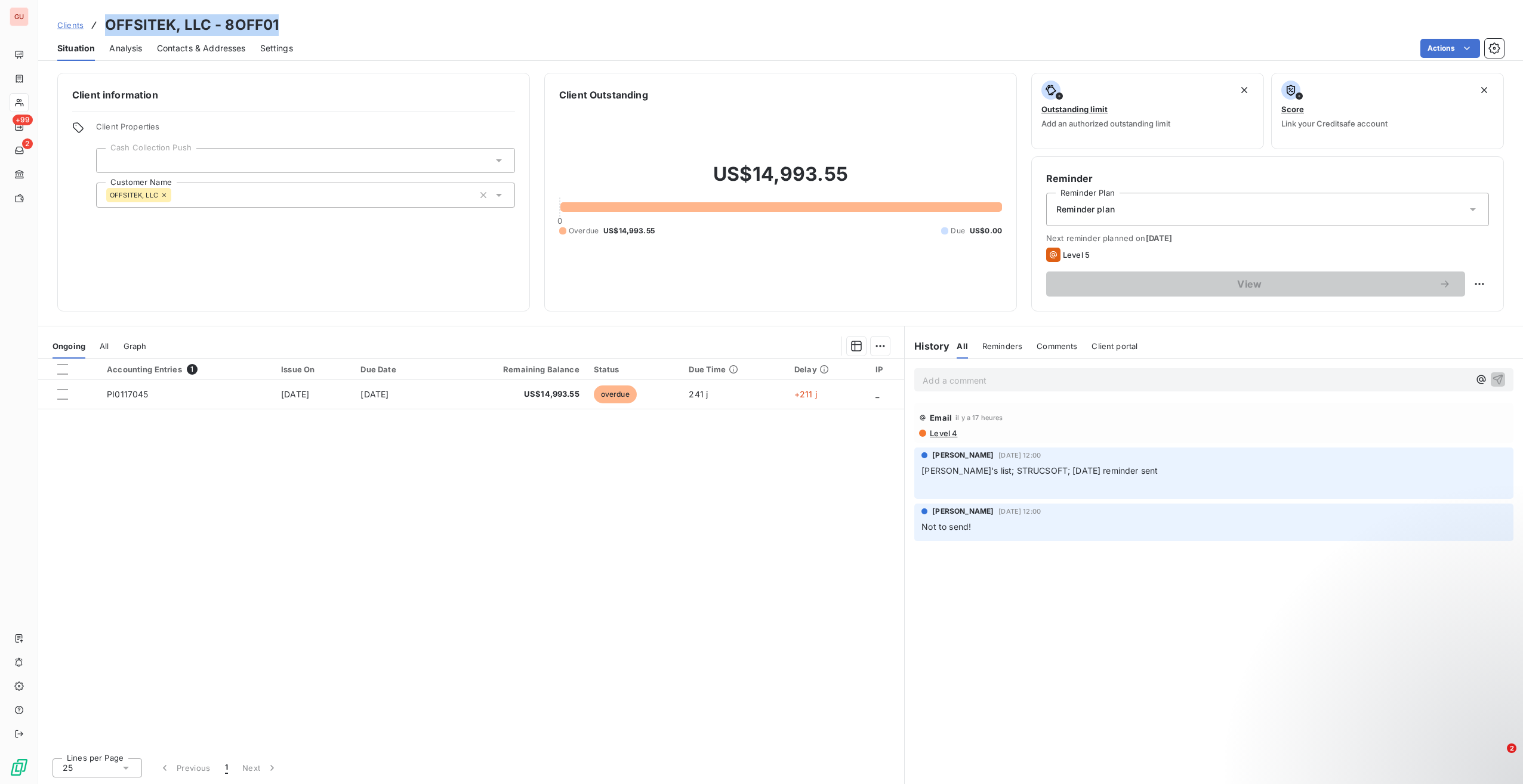
click at [981, 386] on p "Add a comment ﻿" at bounding box center [1196, 380] width 547 height 15
click at [972, 383] on p "Add a comment ﻿" at bounding box center [1196, 380] width 547 height 15
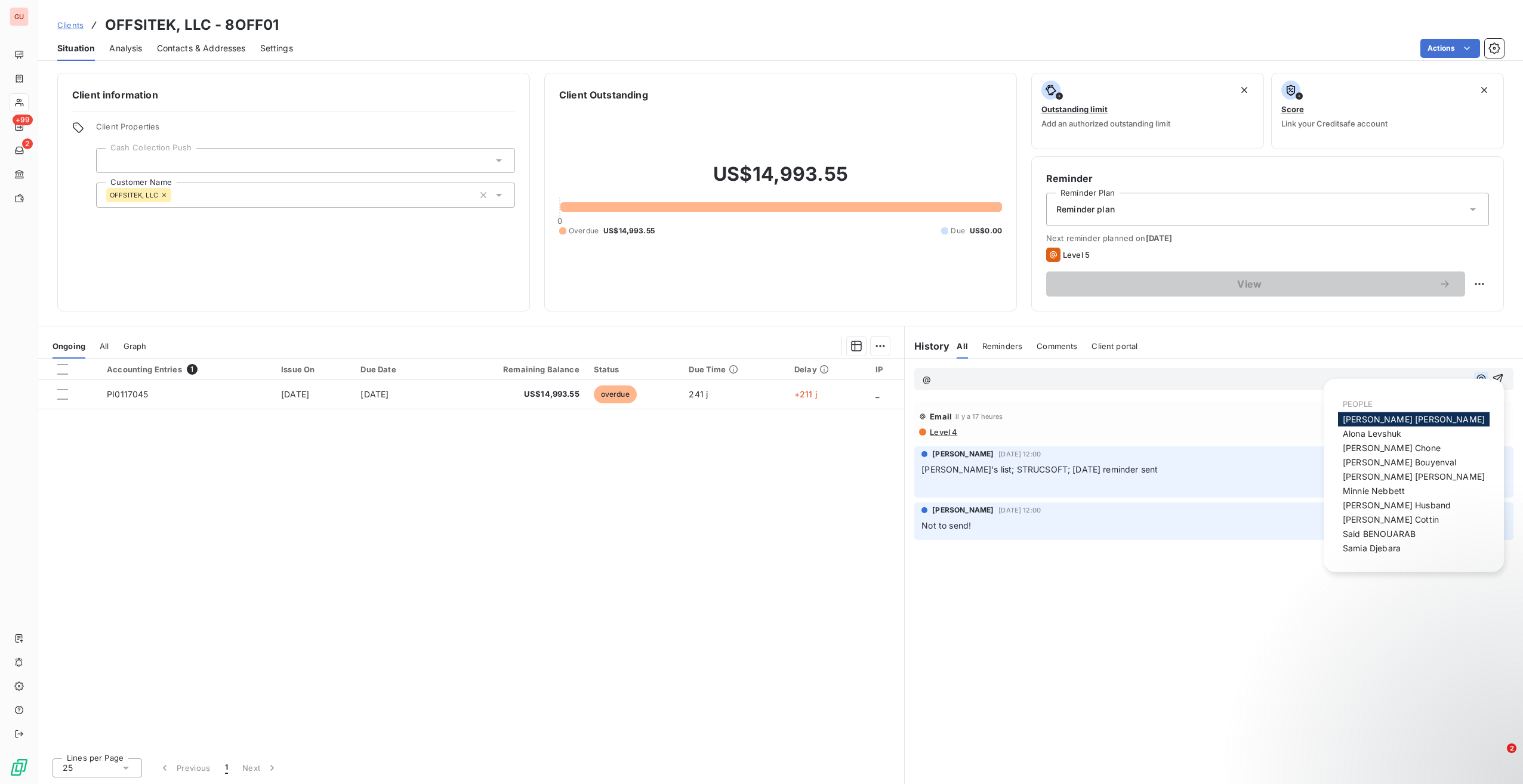
click at [1482, 380] on icon "button" at bounding box center [1482, 379] width 12 height 12
click at [1402, 487] on span "[PERSON_NAME]" at bounding box center [1374, 490] width 62 height 10
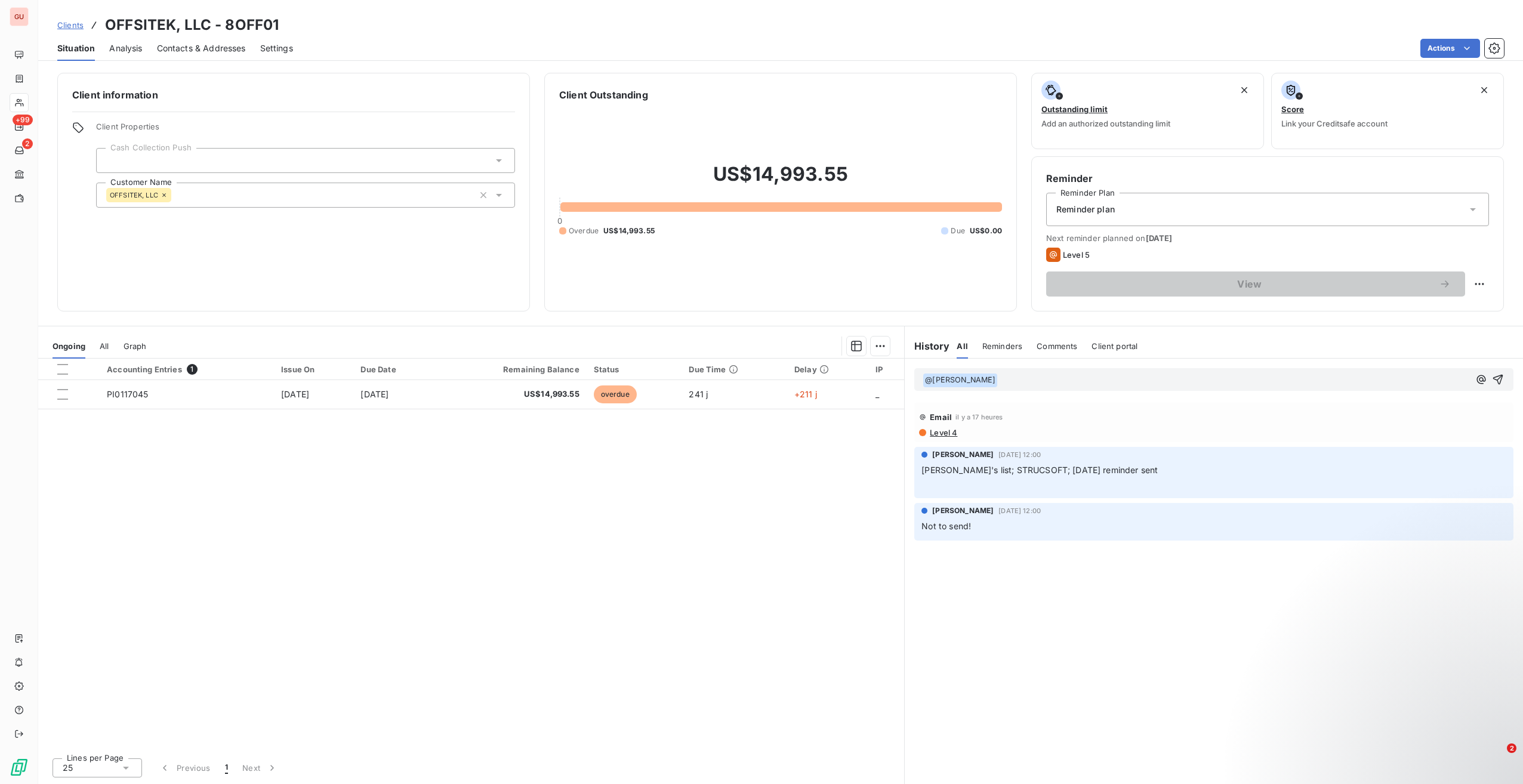
click at [1027, 377] on p "﻿ @ [PERSON_NAME] ﻿ ﻿" at bounding box center [1196, 380] width 547 height 14
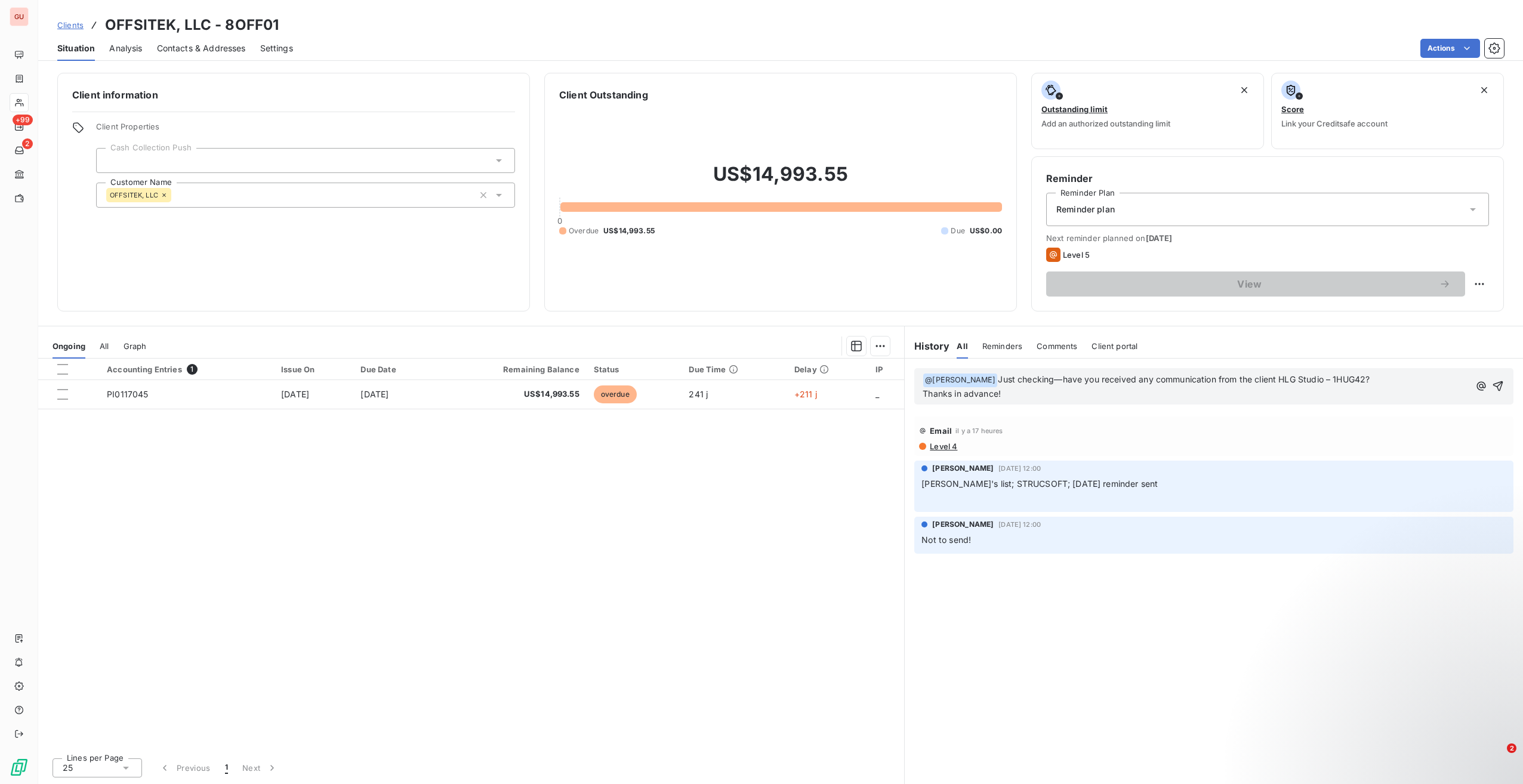
click at [1059, 382] on span "Just checking—have you received any communication from the client HLG Studio – …" at bounding box center [1184, 379] width 372 height 10
click at [1092, 377] on span "Just checking if you have you received any communication from the client HLG St…" at bounding box center [1193, 379] width 390 height 10
click at [1084, 381] on span "Just checking if you you received any communication from the client HLG Studio …" at bounding box center [1182, 379] width 369 height 10
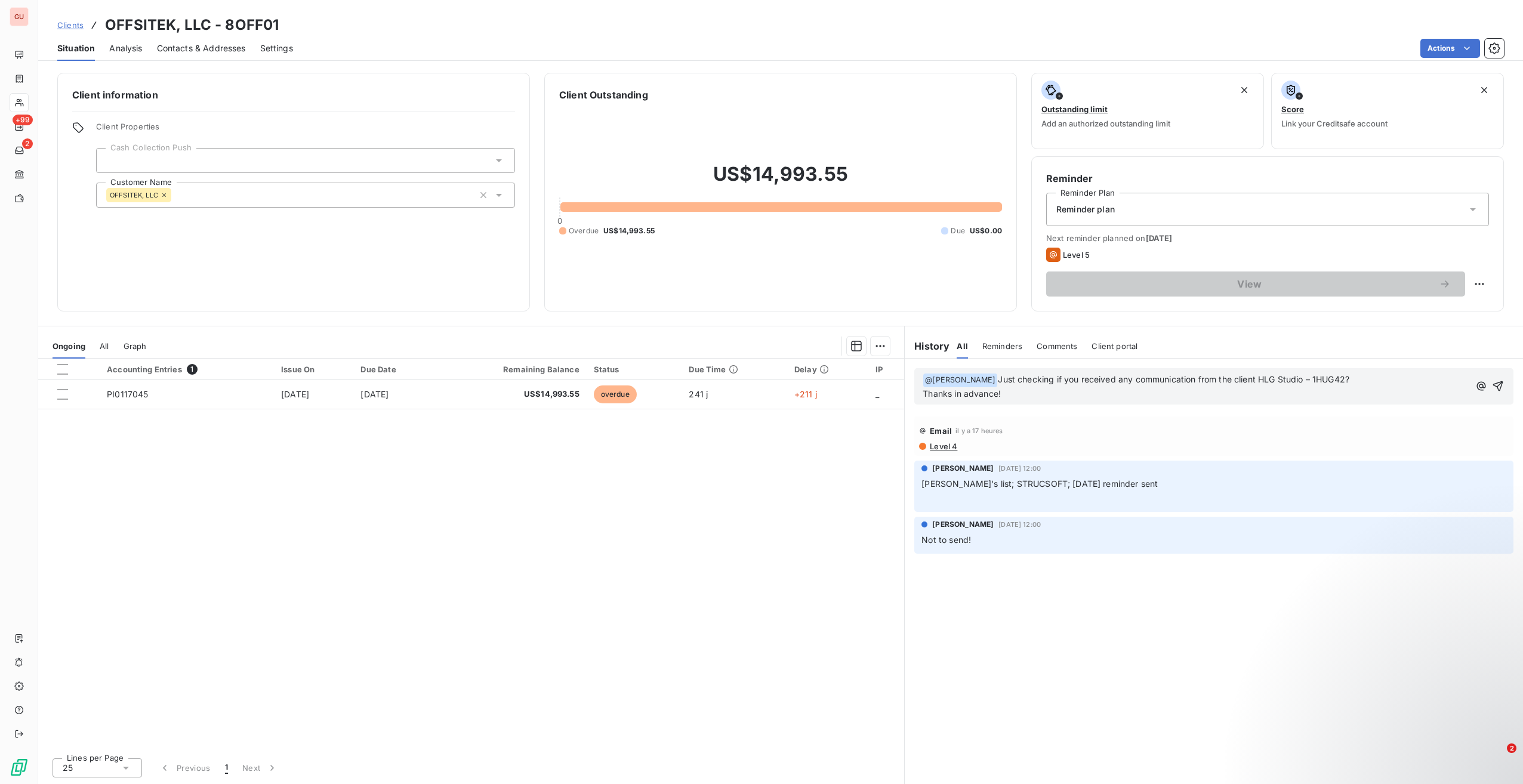
click at [1103, 394] on p "Thanks in advance!" at bounding box center [1196, 394] width 547 height 14
drag, startPoint x: 288, startPoint y: 22, endPoint x: 108, endPoint y: 26, distance: 180.0
click at [108, 26] on div "Clients OFFSITEK, LLC - 8OFF01" at bounding box center [781, 25] width 1485 height 22
copy h3 "OFFSITEK, LLC - 8OFF01"
click at [1251, 395] on p "Thanks in advance!" at bounding box center [1196, 394] width 547 height 14
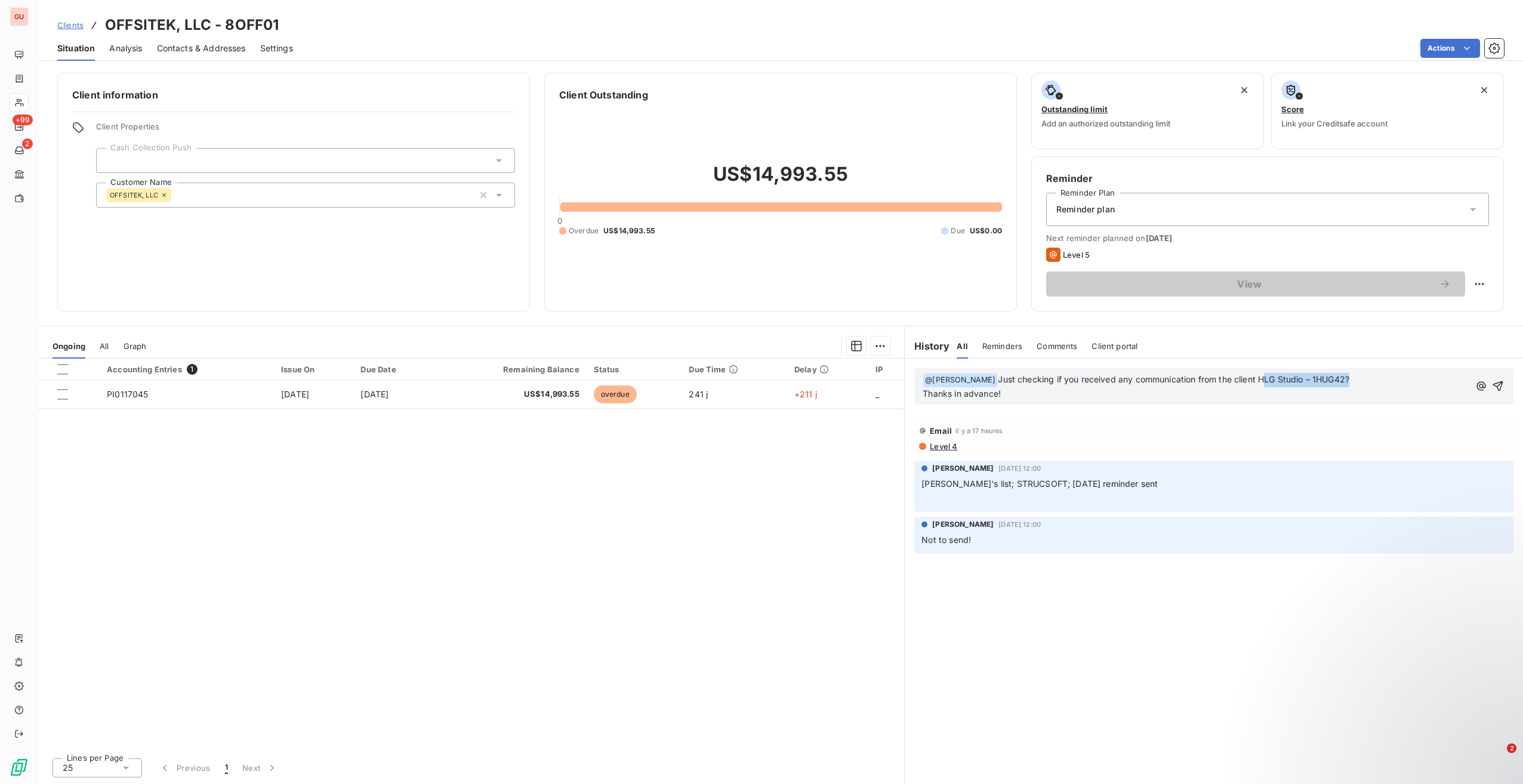
drag, startPoint x: 1257, startPoint y: 380, endPoint x: 1343, endPoint y: 380, distance: 86.0
click at [1343, 380] on span "Just checking if you received any communication from the client HLG Studio – 1H…" at bounding box center [1173, 379] width 351 height 10
click at [1370, 382] on p "﻿ @ [PERSON_NAME] ﻿ Just checking if you received any communication from the cl…" at bounding box center [1196, 380] width 547 height 14
click at [1494, 384] on icon "button" at bounding box center [1498, 386] width 12 height 12
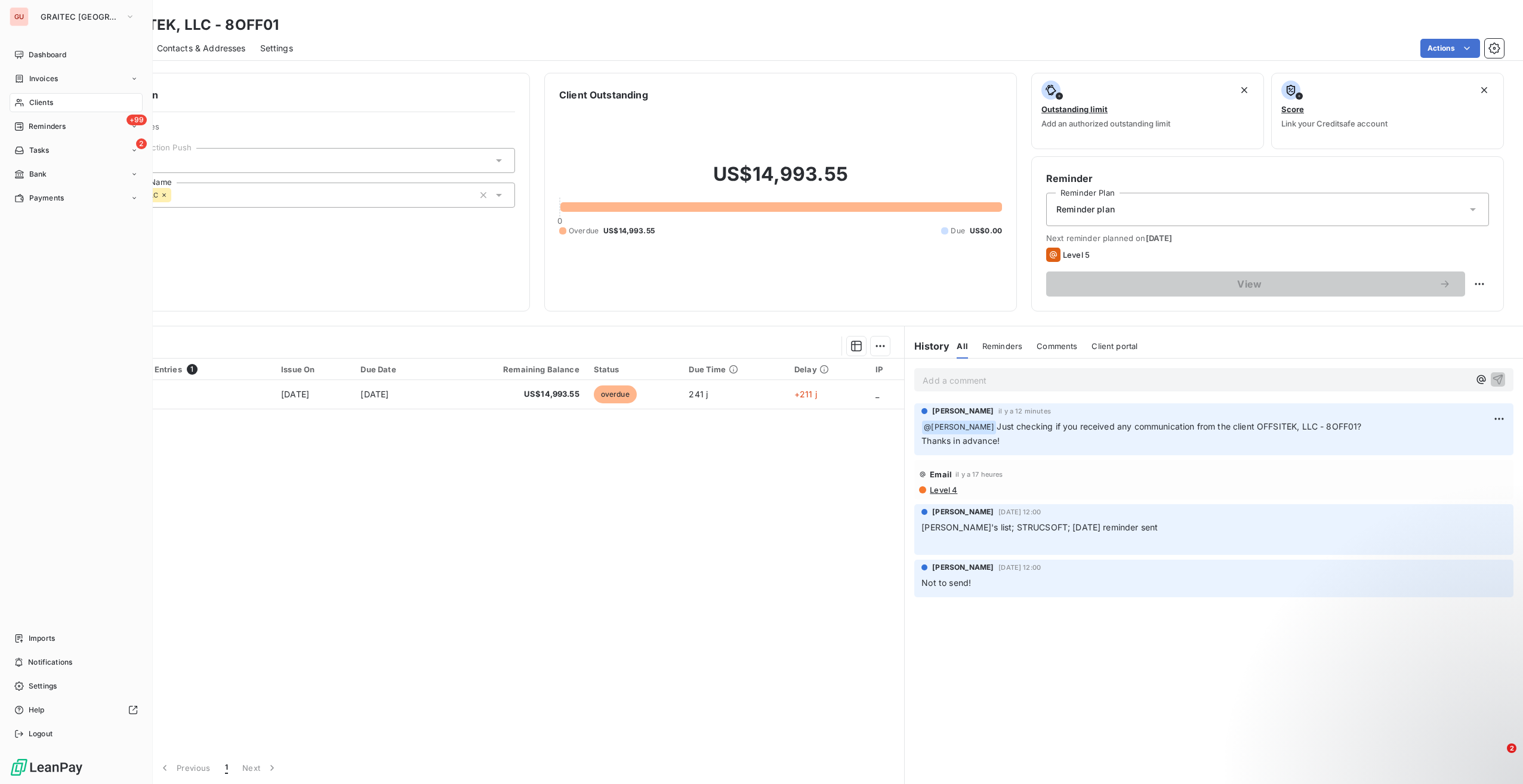
click at [51, 103] on span "Clients" at bounding box center [41, 102] width 24 height 11
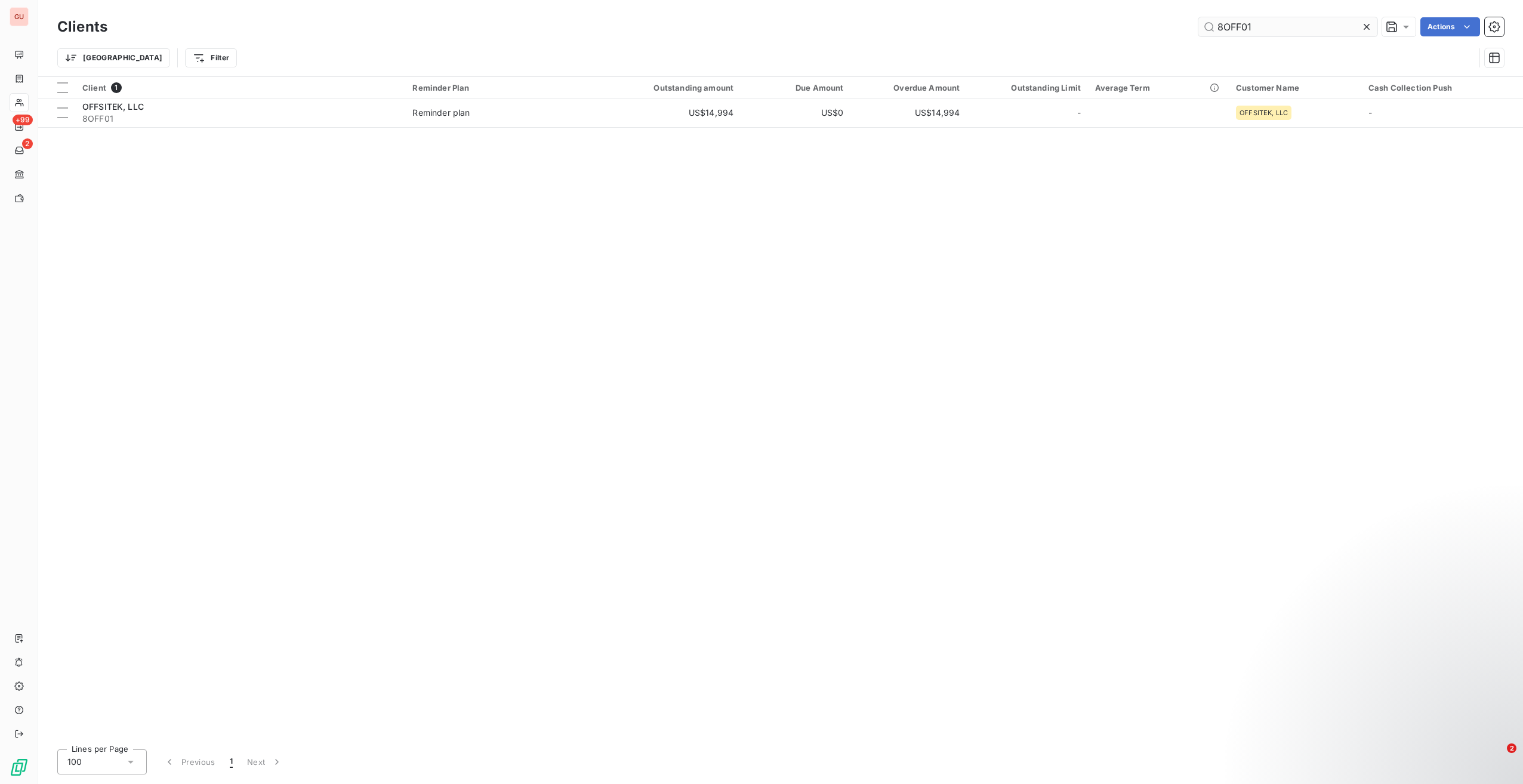
click at [1234, 26] on input "8OFF01" at bounding box center [1288, 26] width 179 height 19
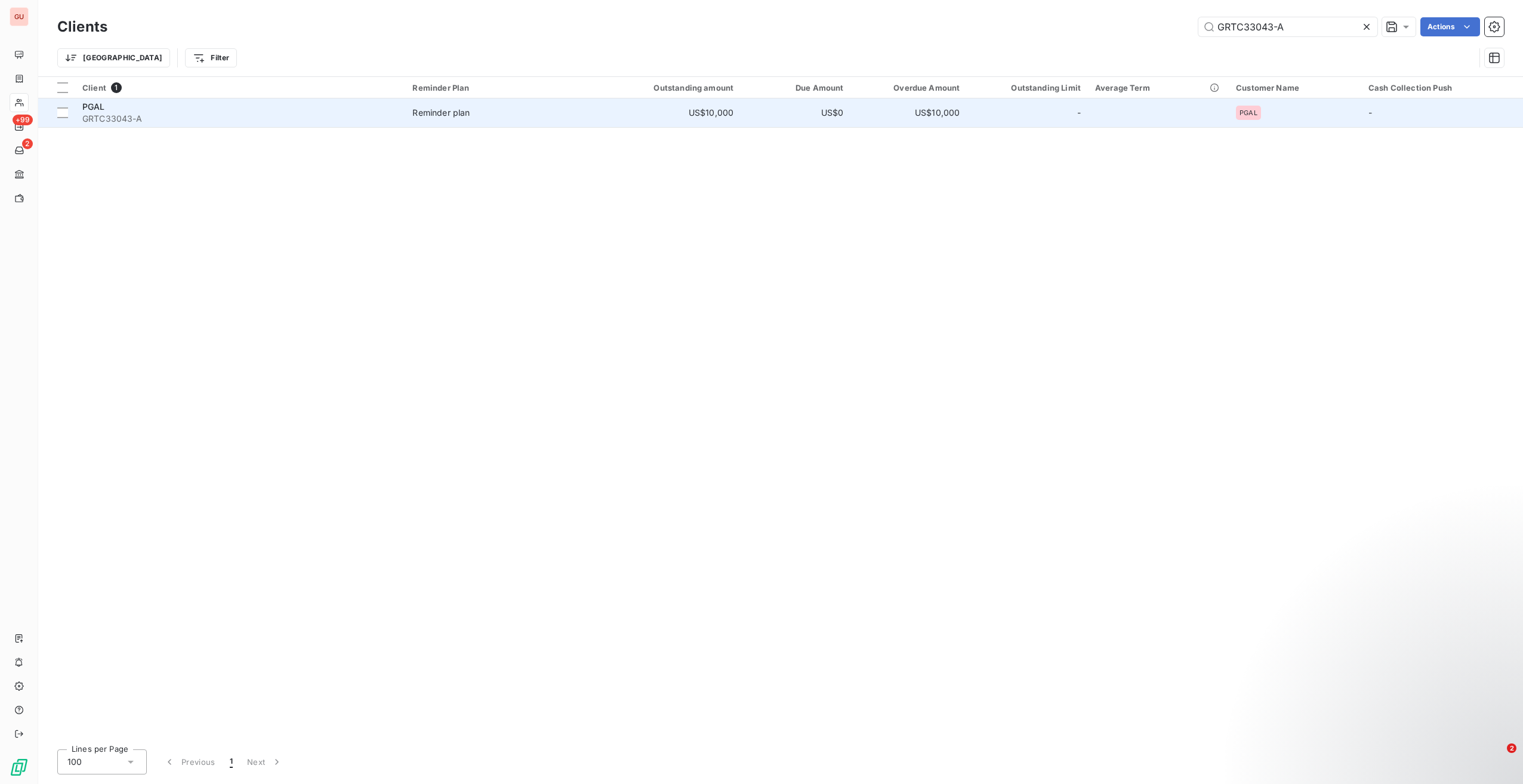
type input "GRTC33043-A"
click at [193, 106] on div "PGAL" at bounding box center [241, 107] width 316 height 12
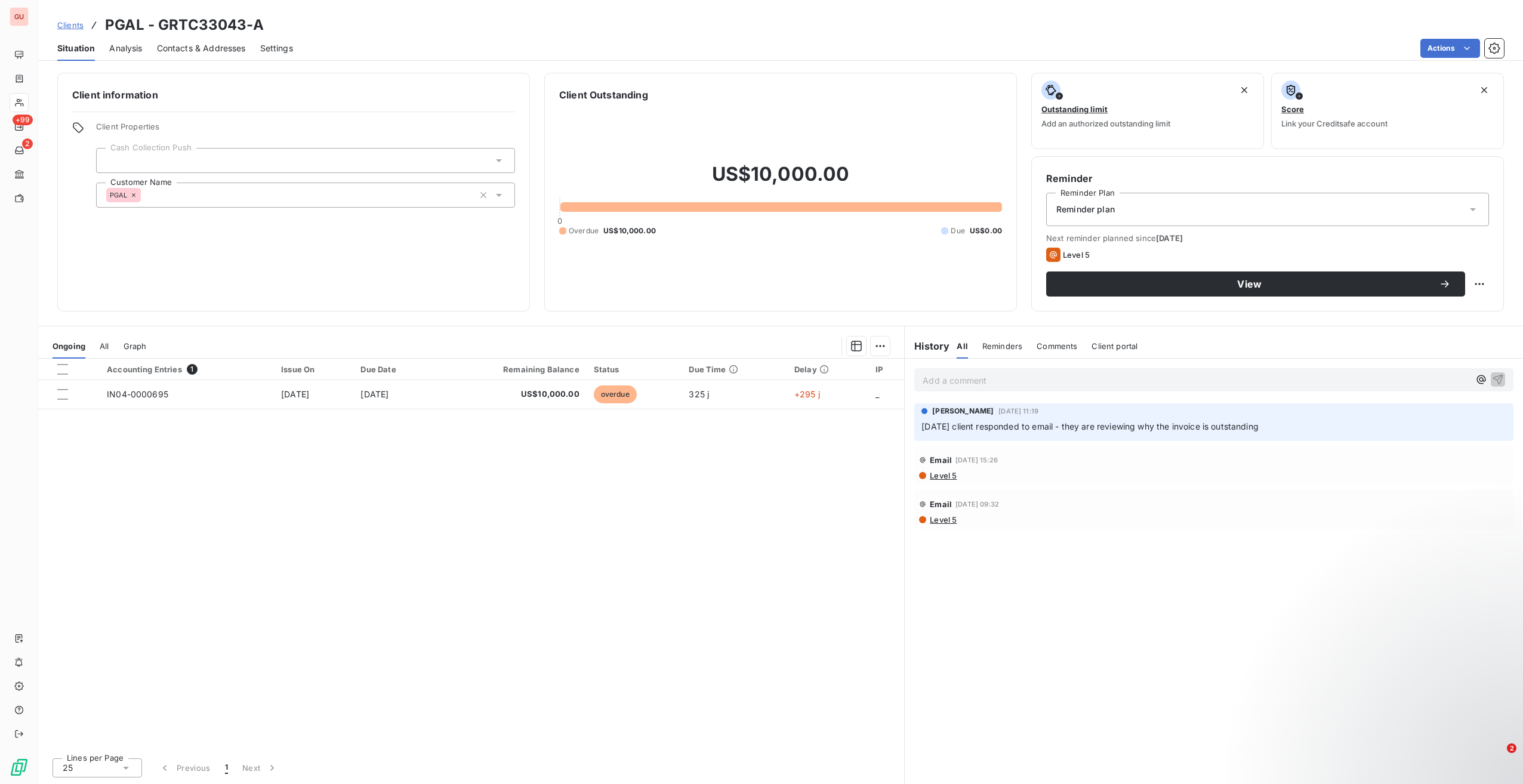
drag, startPoint x: 1289, startPoint y: 426, endPoint x: 922, endPoint y: 427, distance: 367.0
click at [922, 427] on p "[DATE] client responded to email - they are reviewing why the invoice is outsta…" at bounding box center [1214, 427] width 585 height 14
copy span "[DATE] client responded to email - they are reviewing why the invoice is outsta…"
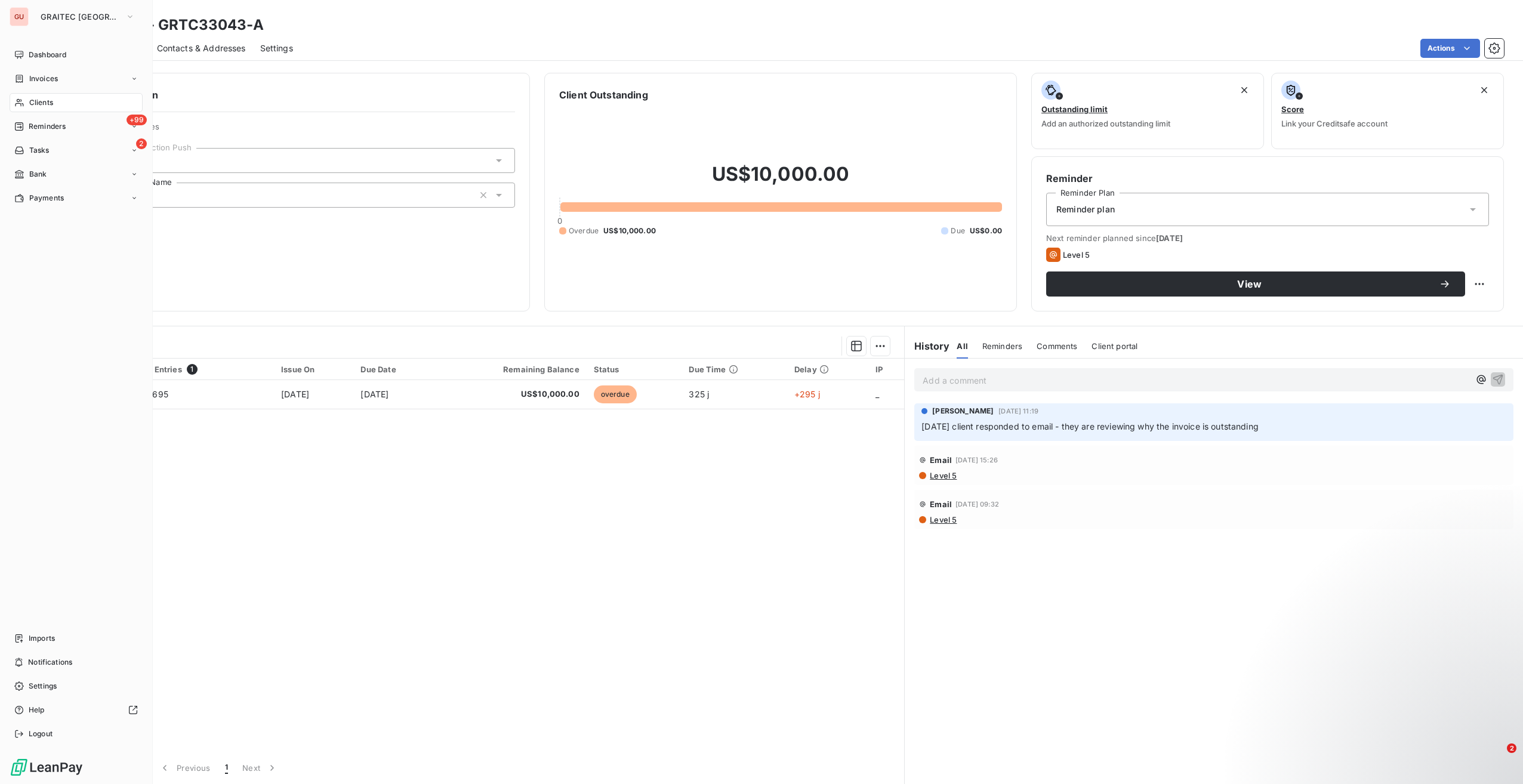
click at [44, 100] on span "Clients" at bounding box center [41, 102] width 24 height 11
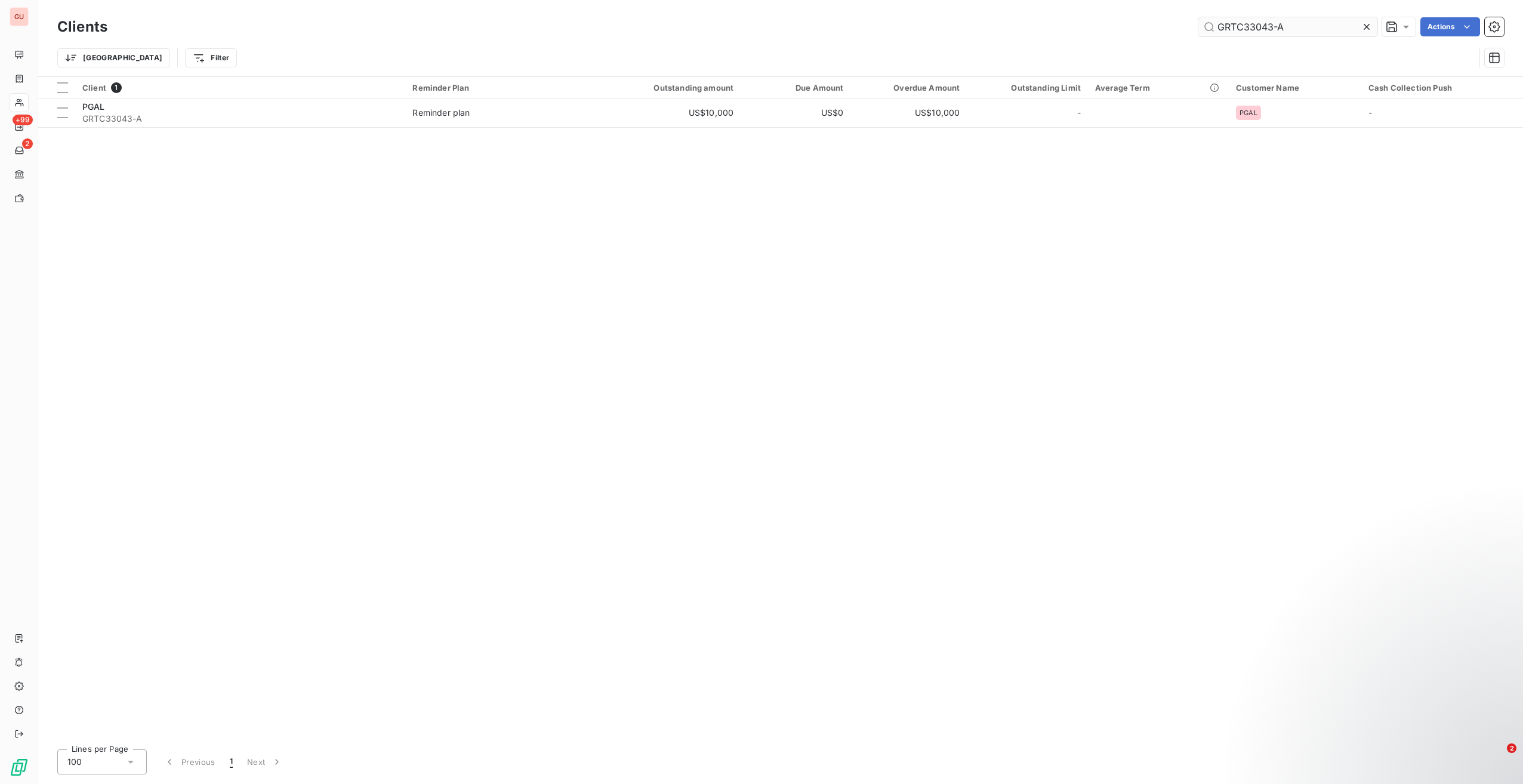
click at [1243, 22] on input "GRTC33043-A" at bounding box center [1288, 26] width 179 height 19
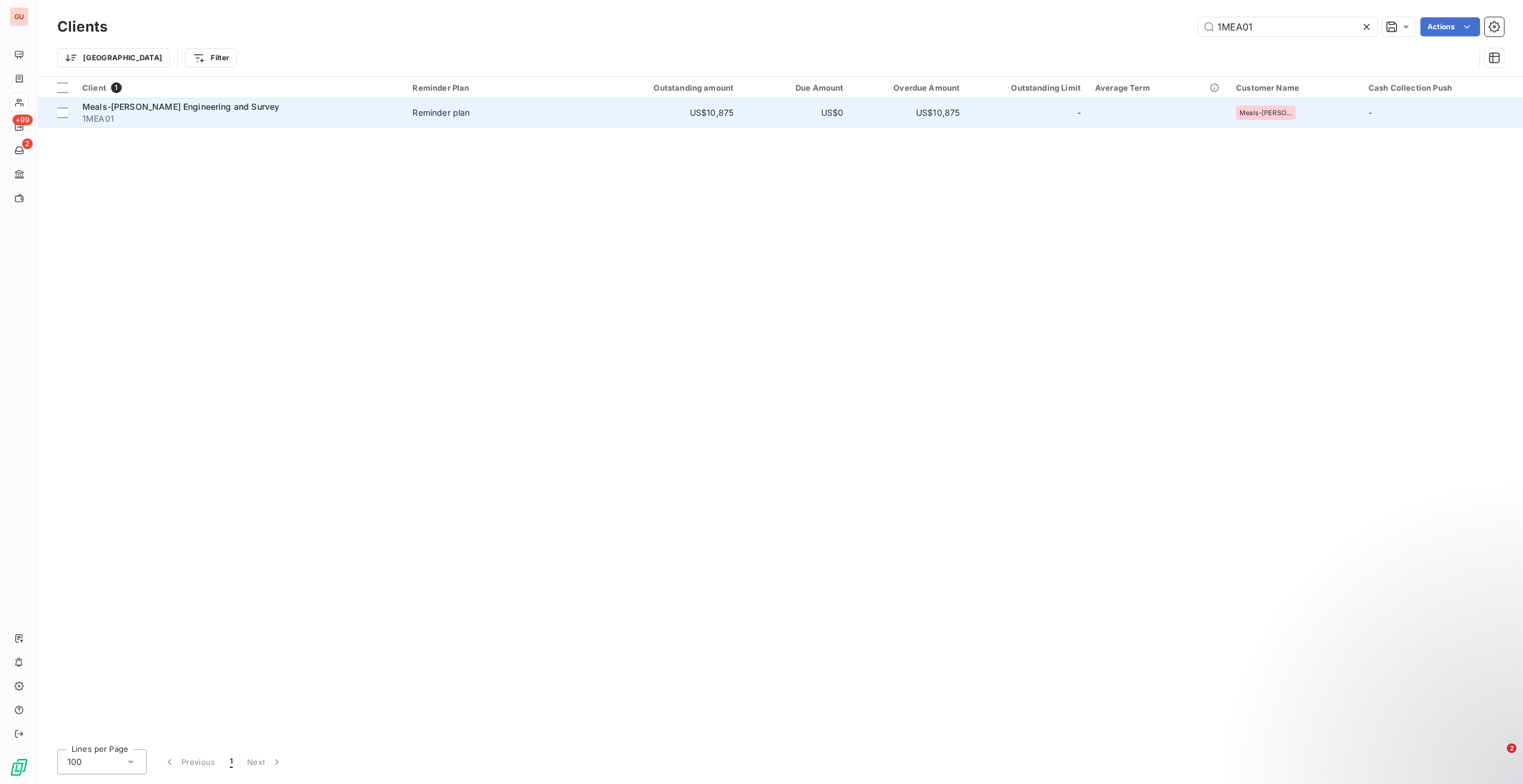
type input "1MEA01"
click at [171, 111] on div "Meals-[PERSON_NAME] Engineering and Survey" at bounding box center [241, 107] width 316 height 12
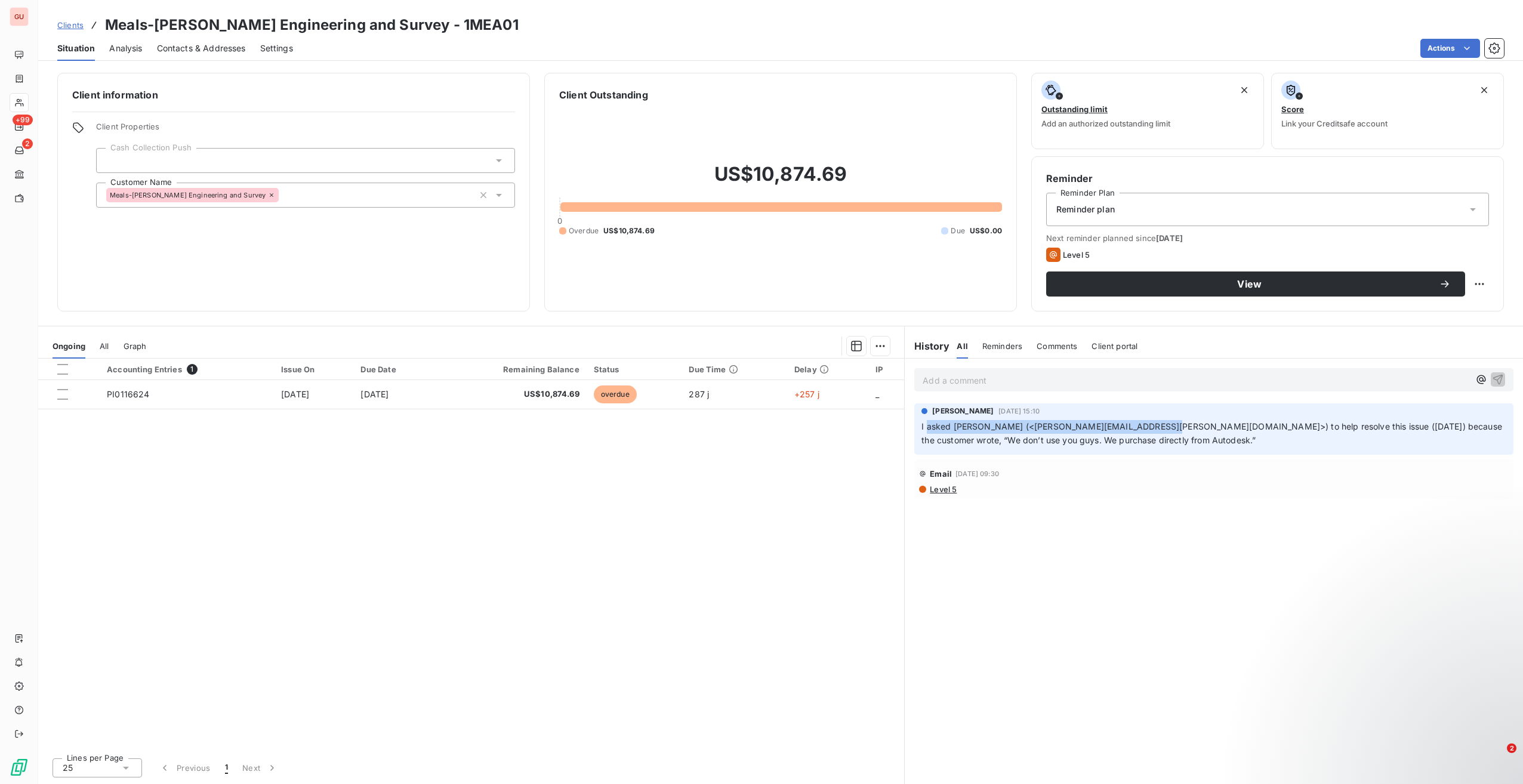
drag, startPoint x: 927, startPoint y: 426, endPoint x: 1156, endPoint y: 433, distance: 229.1
click at [1156, 433] on p "I asked [PERSON_NAME] (<[PERSON_NAME][EMAIL_ADDRESS][PERSON_NAME][DOMAIN_NAME]>…" at bounding box center [1214, 434] width 585 height 28
click at [1063, 441] on span "I asked [PERSON_NAME] (<[PERSON_NAME][EMAIL_ADDRESS][PERSON_NAME][DOMAIN_NAME]>…" at bounding box center [1212, 433] width 583 height 24
click at [400, 28] on h3 "Meals-[PERSON_NAME] Engineering and Survey - 1MEA01" at bounding box center [312, 25] width 414 height 22
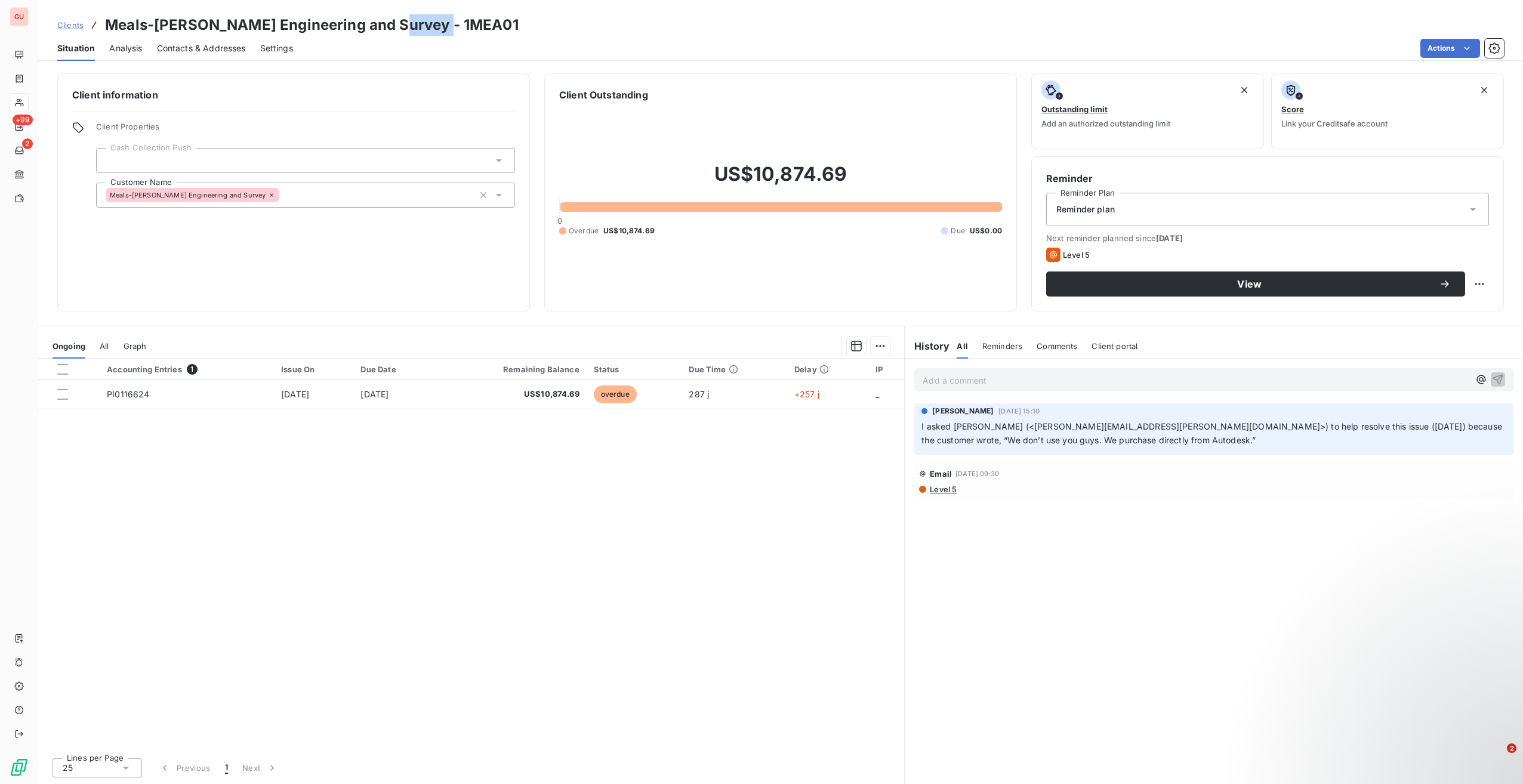
copy h3 "1MEA01"
drag, startPoint x: 1348, startPoint y: 426, endPoint x: 1118, endPoint y: 439, distance: 230.4
click at [1118, 439] on p "I asked [PERSON_NAME] (<[PERSON_NAME][EMAIL_ADDRESS][PERSON_NAME][DOMAIN_NAME]>…" at bounding box center [1214, 434] width 585 height 28
copy span "the customer wrote, “We don’t use you guys. We purchase directly from Autodesk.”"
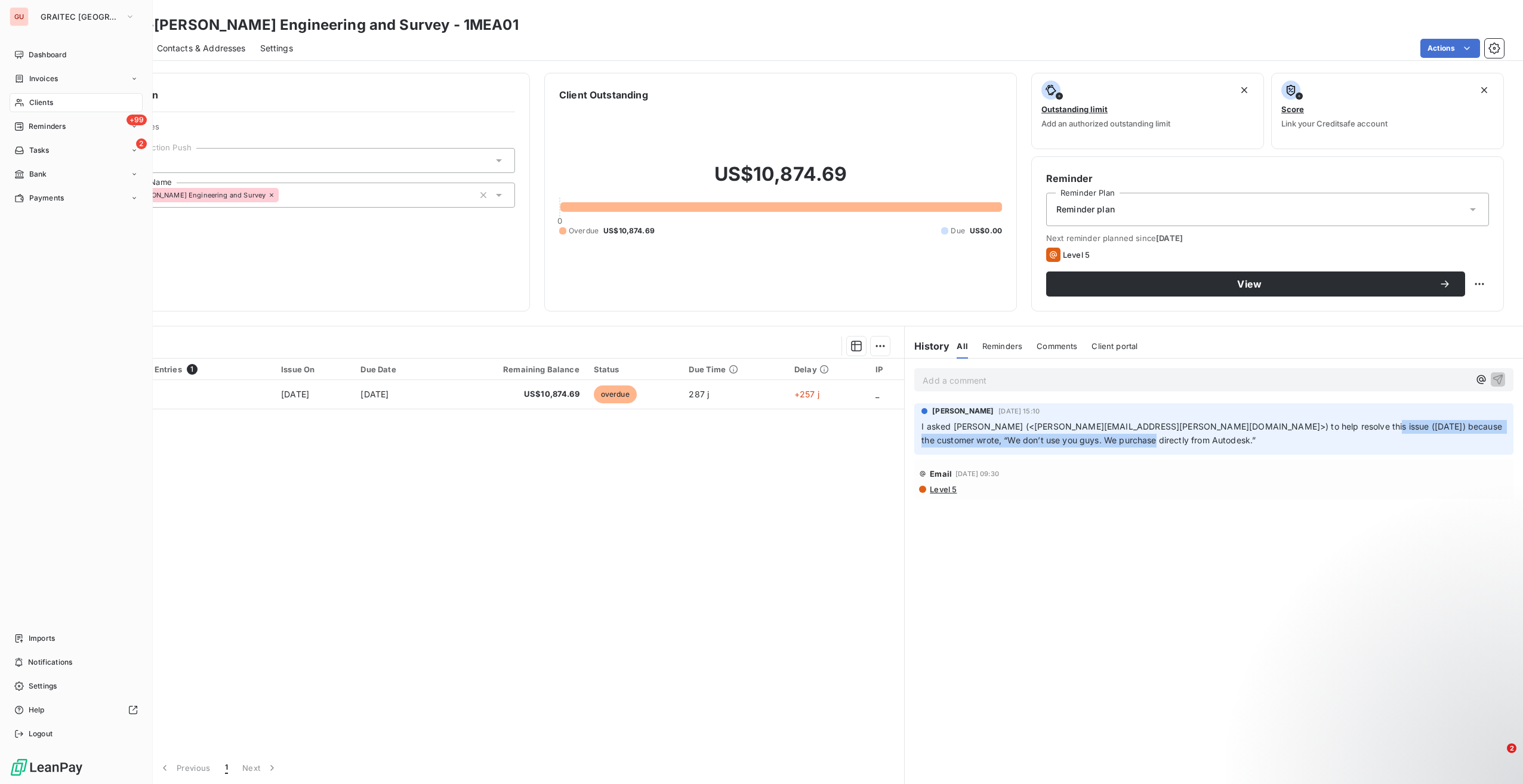
click at [55, 102] on div "Clients" at bounding box center [76, 102] width 133 height 19
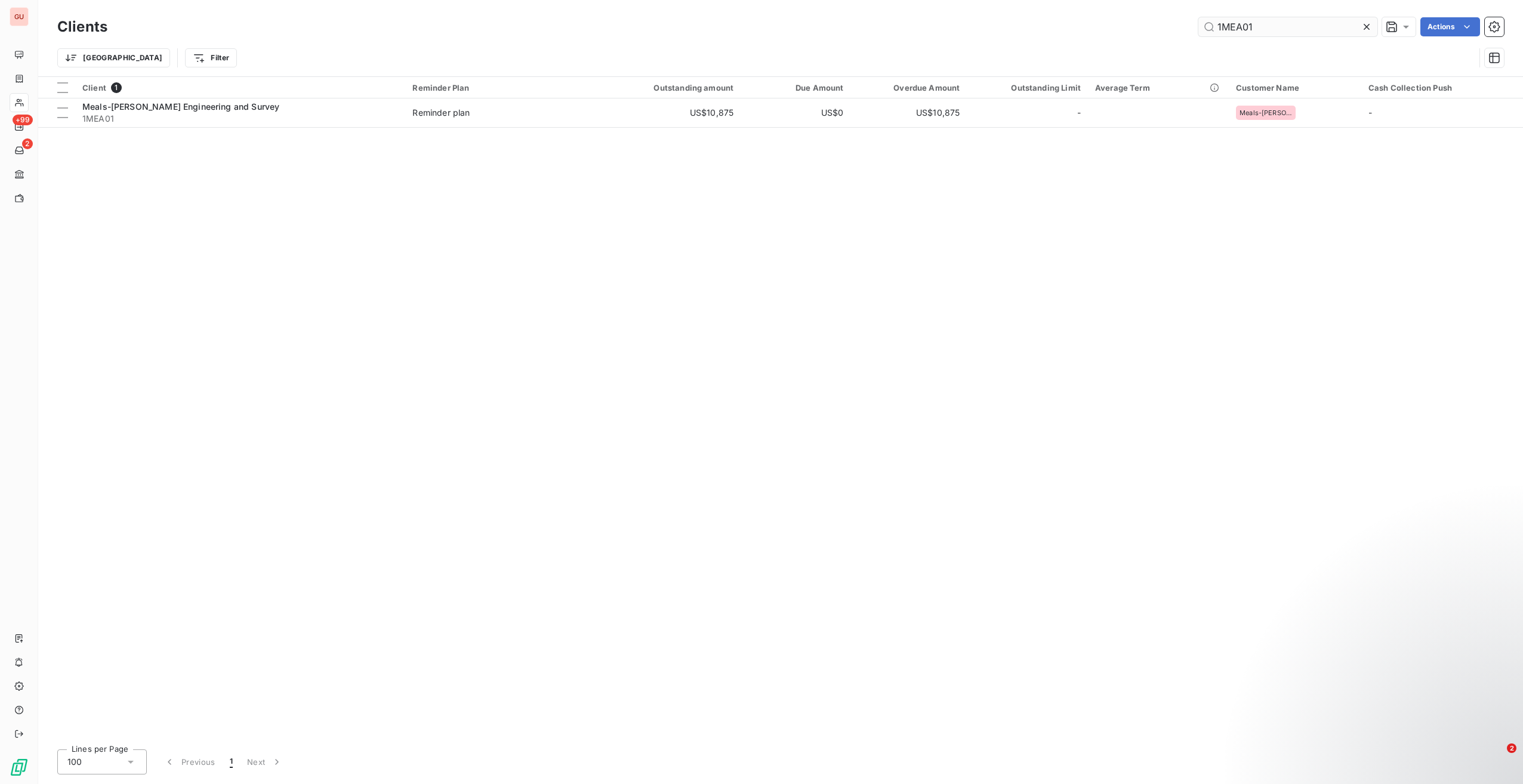
click at [1216, 24] on input "1MEA01" at bounding box center [1288, 26] width 179 height 19
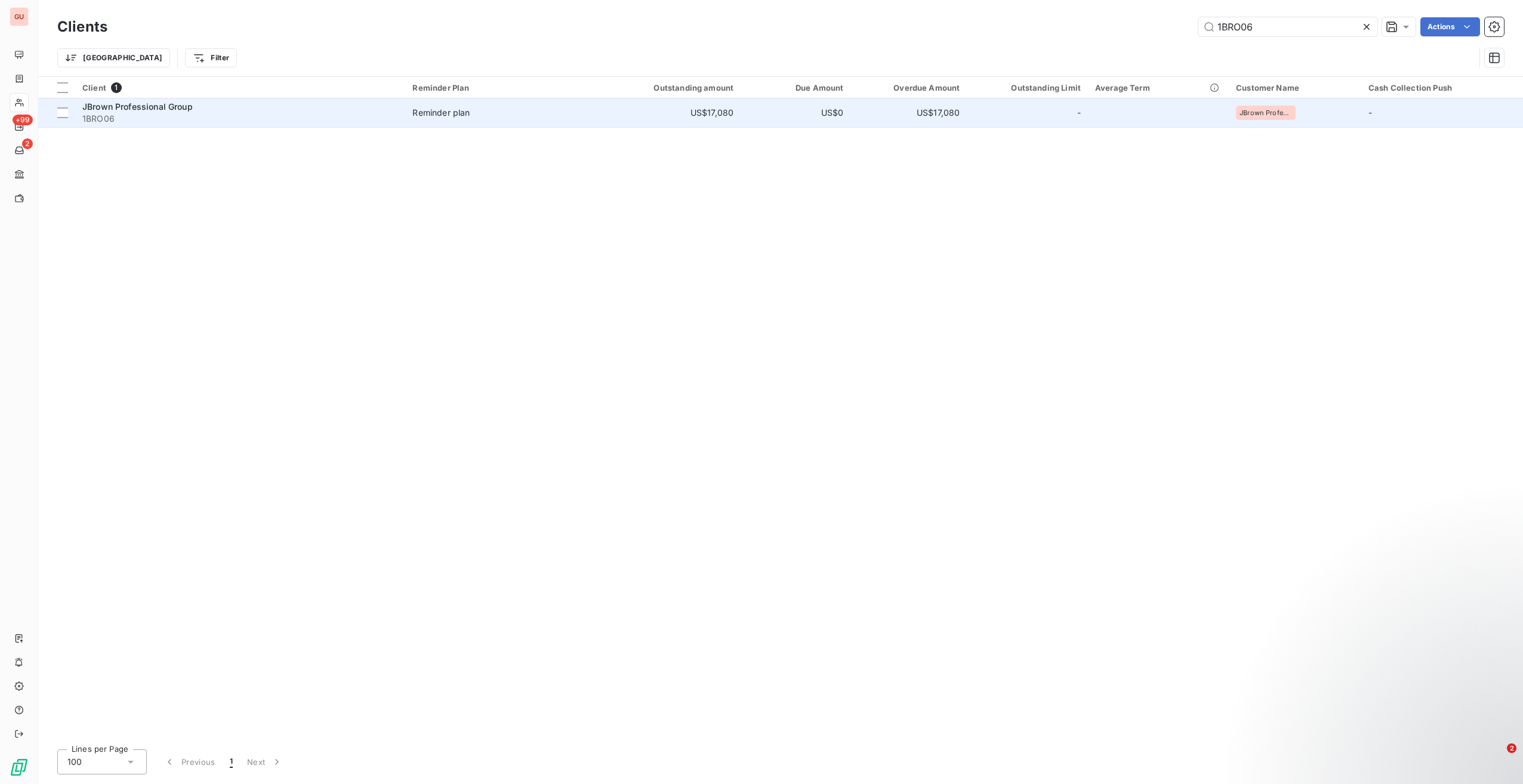
type input "1BRO06"
drag, startPoint x: 108, startPoint y: 110, endPoint x: 179, endPoint y: 126, distance: 72.8
click at [132, 114] on div "JBrown Professional Group 1BRO06" at bounding box center [241, 113] width 316 height 24
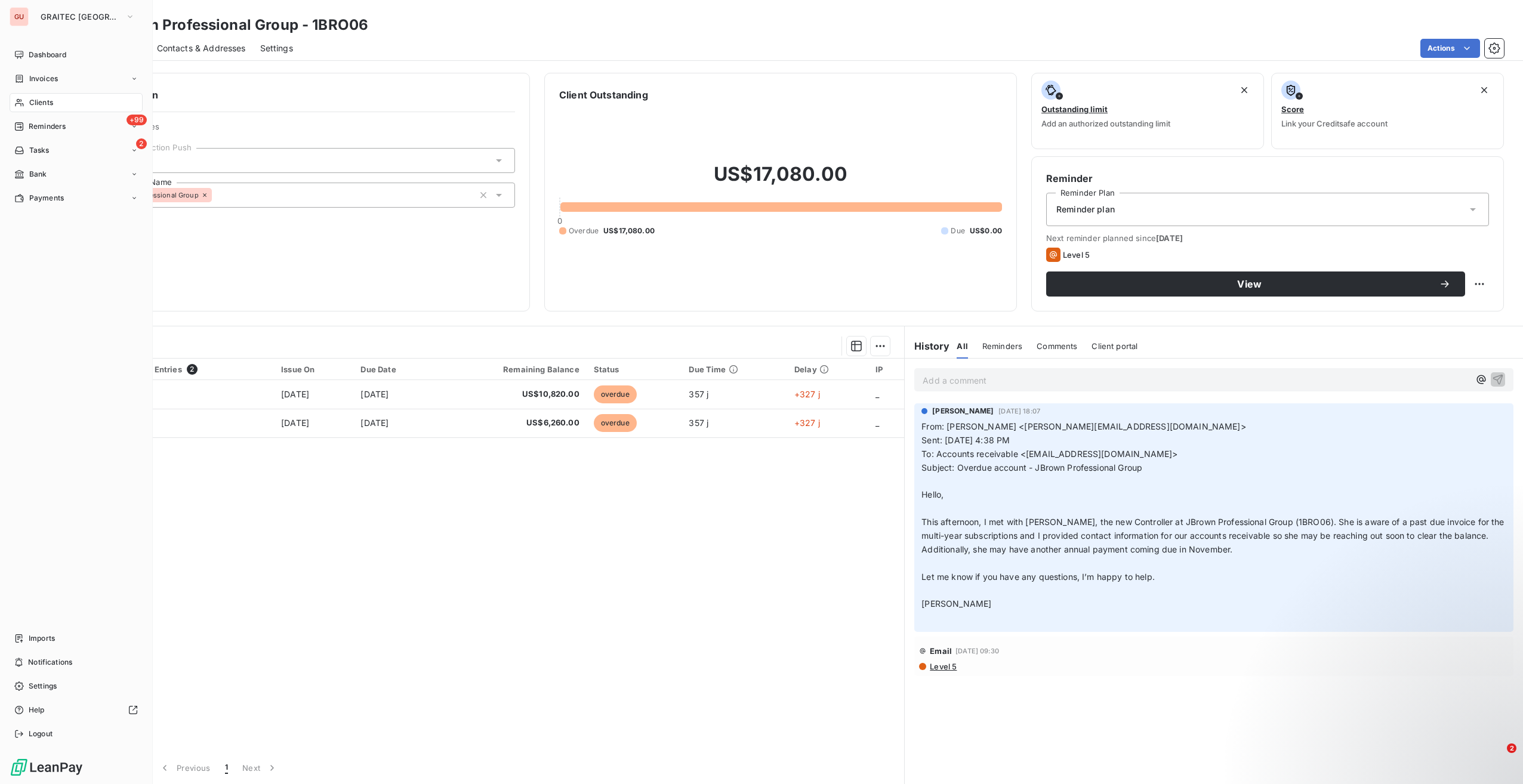
click at [45, 97] on span "Clients" at bounding box center [41, 102] width 24 height 11
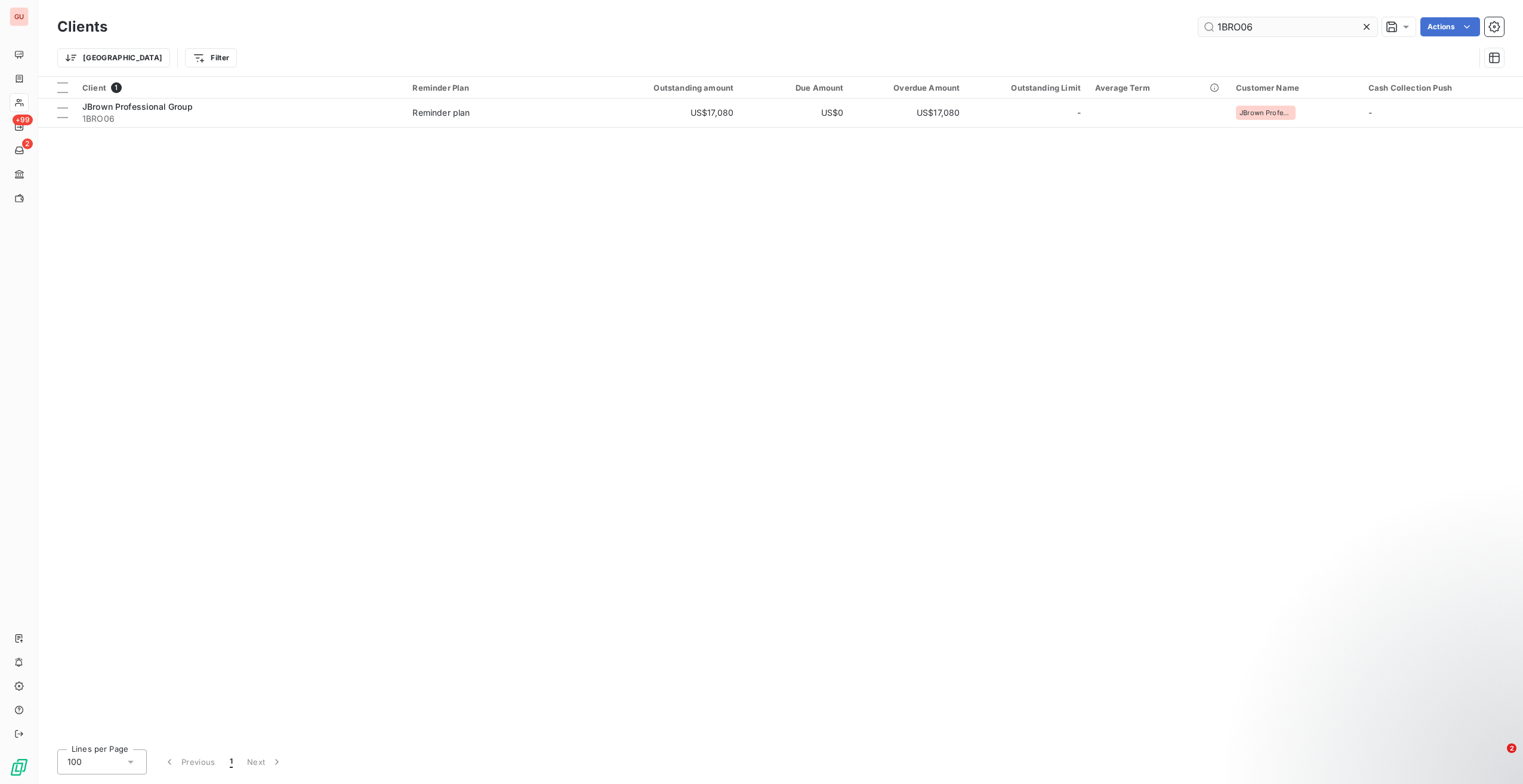
click at [1217, 31] on input "1BRO06" at bounding box center [1288, 26] width 179 height 19
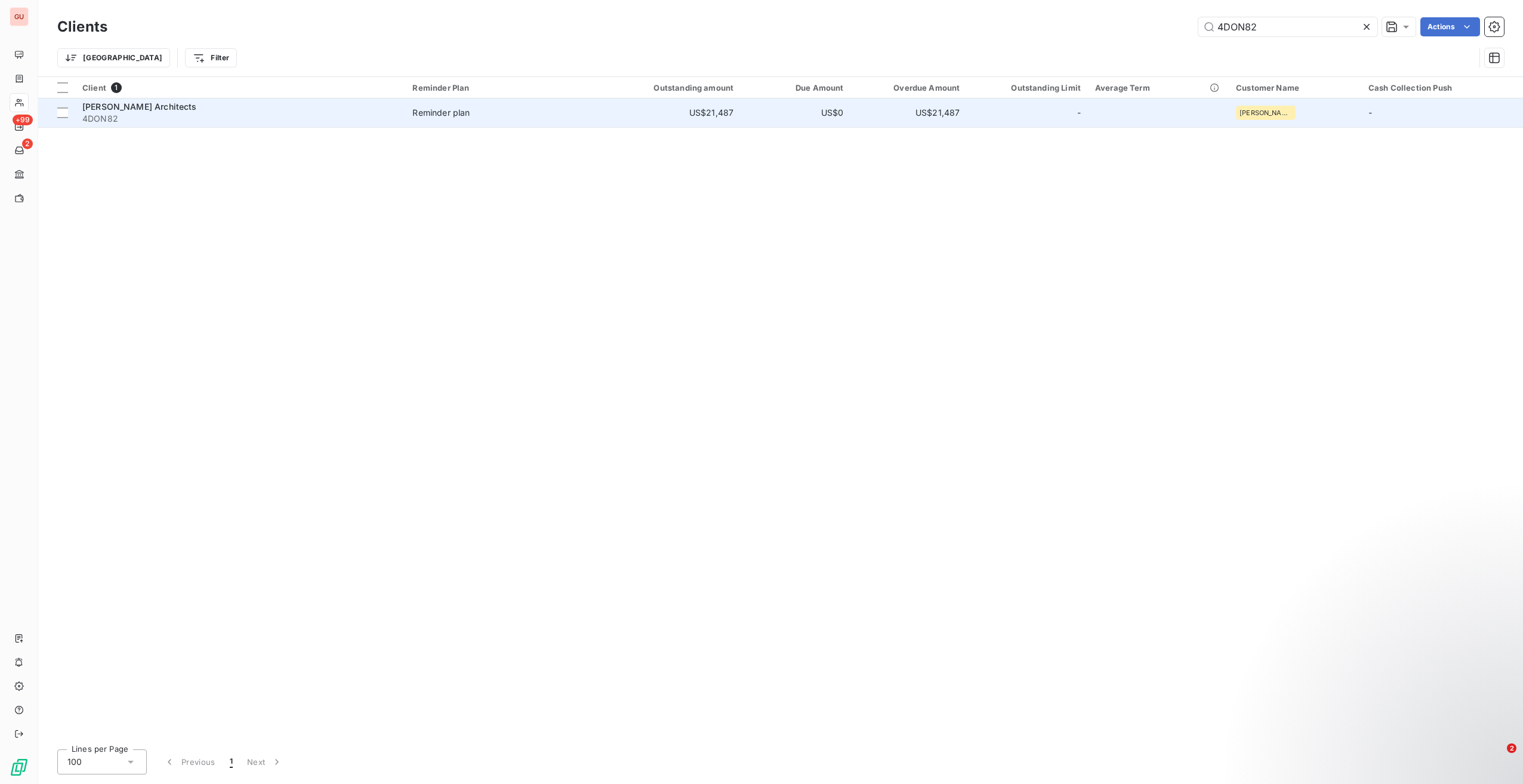
type input "4DON82"
click at [155, 121] on span "4DON82" at bounding box center [241, 119] width 316 height 12
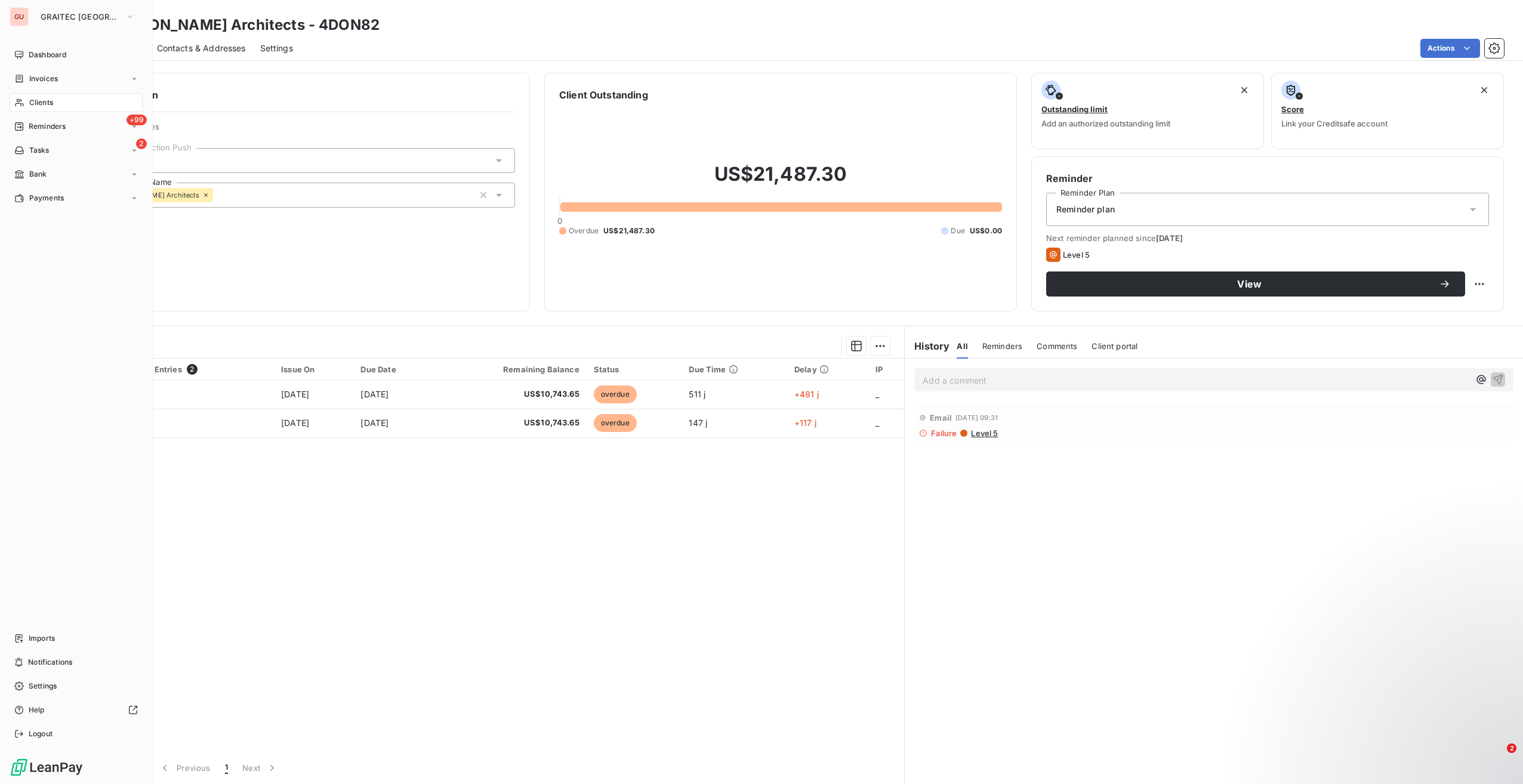
click at [59, 98] on div "Clients" at bounding box center [76, 102] width 133 height 19
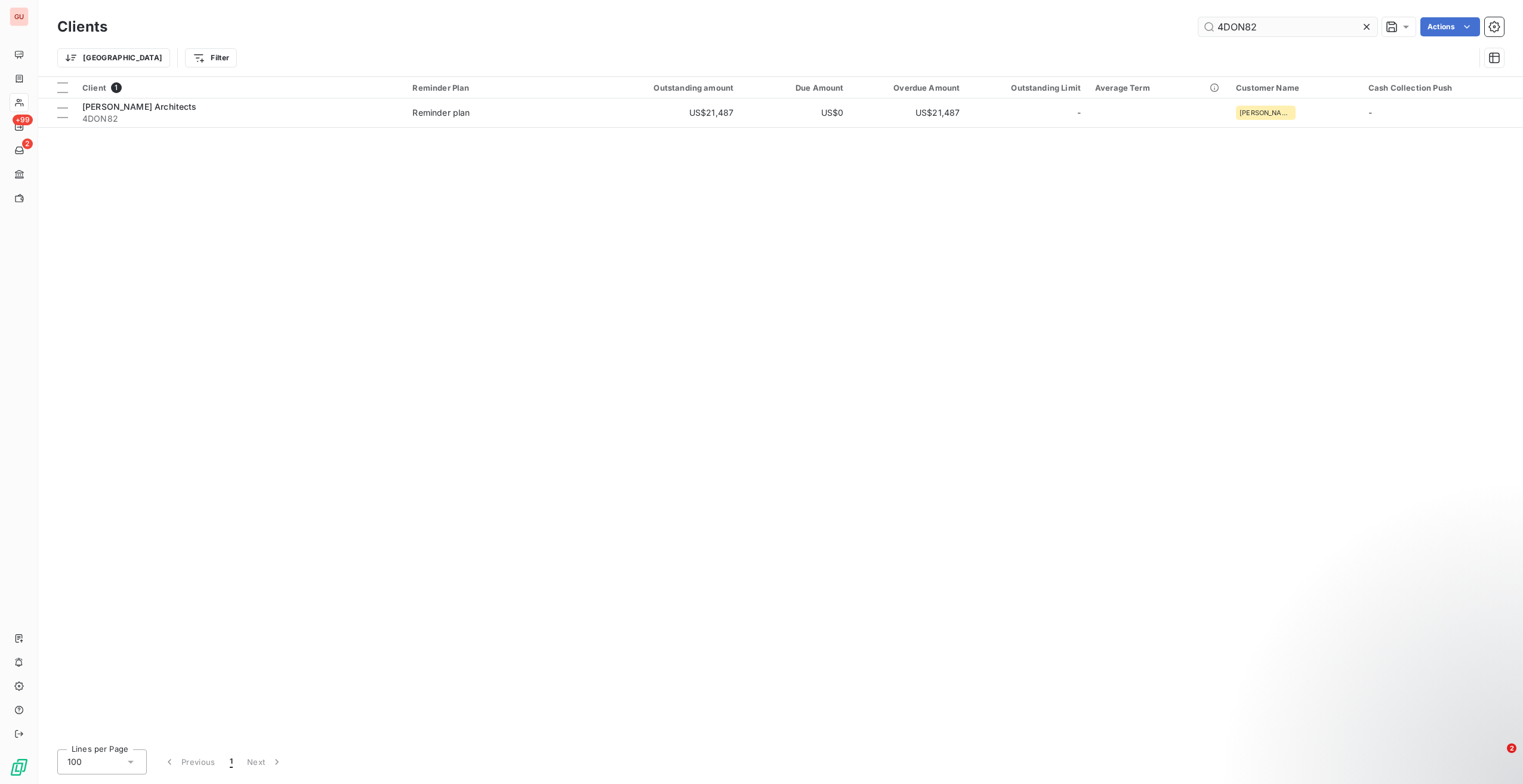
click at [1240, 30] on input "4DON82" at bounding box center [1288, 26] width 179 height 19
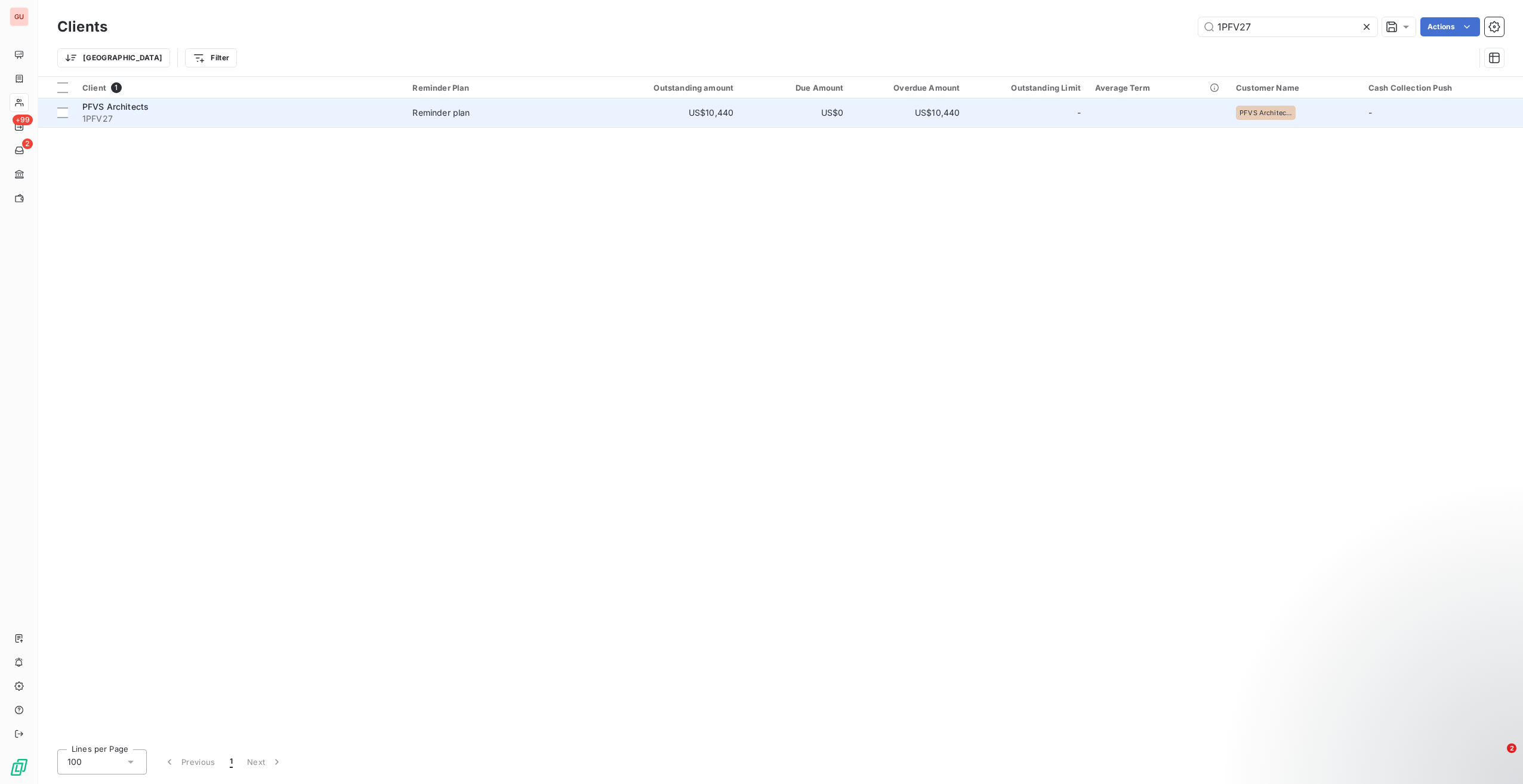
type input "1PFV27"
click at [197, 114] on span "1PFV27" at bounding box center [241, 119] width 316 height 12
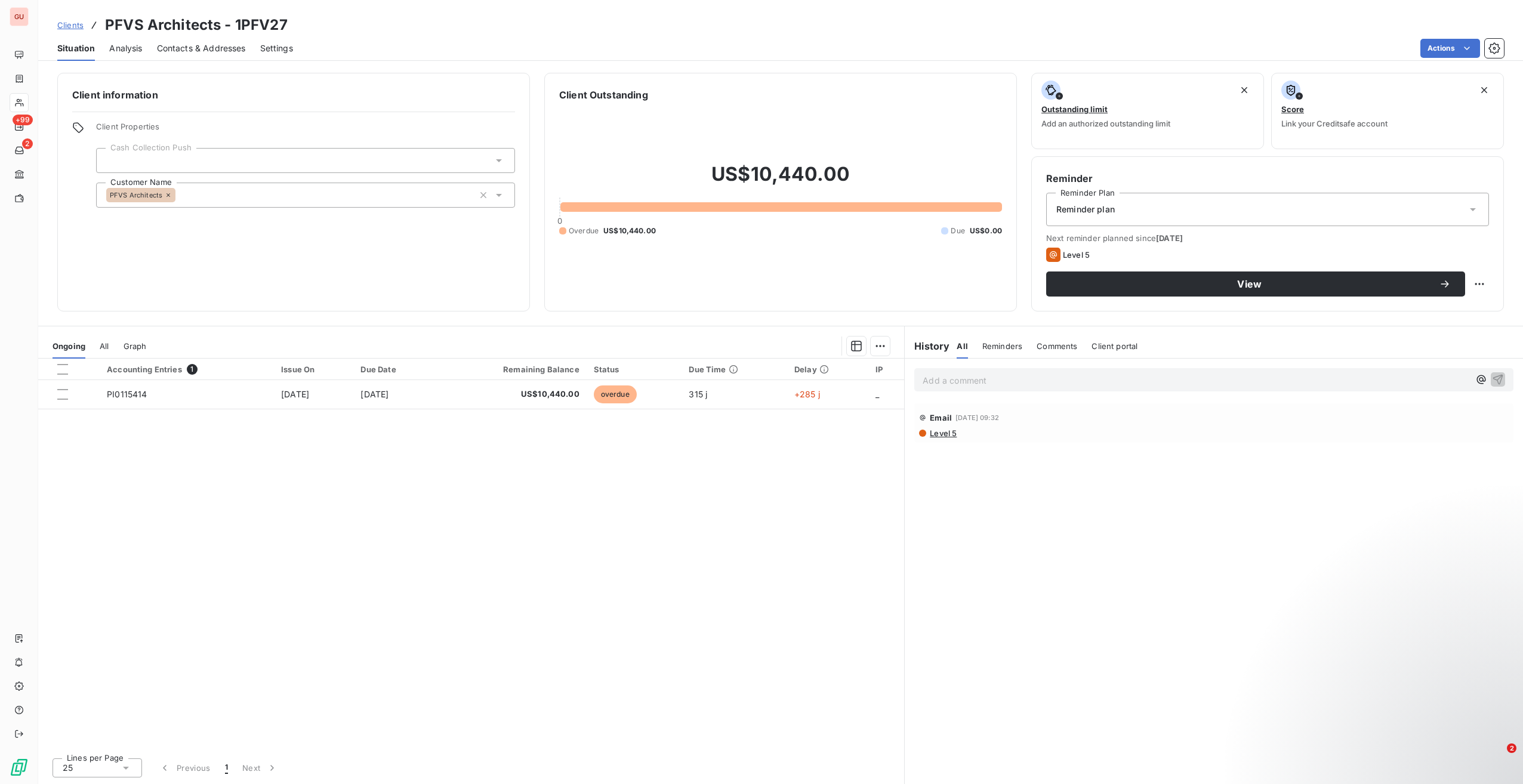
click at [237, 23] on h3 "PFVS Architects - 1PFV27" at bounding box center [196, 25] width 183 height 22
drag, startPoint x: 291, startPoint y: 21, endPoint x: 108, endPoint y: 16, distance: 183.1
click at [108, 16] on div "Clients PFVS Architects - 1PFV27" at bounding box center [781, 25] width 1485 height 22
copy h3 "PFVS Architects - 1PFV27"
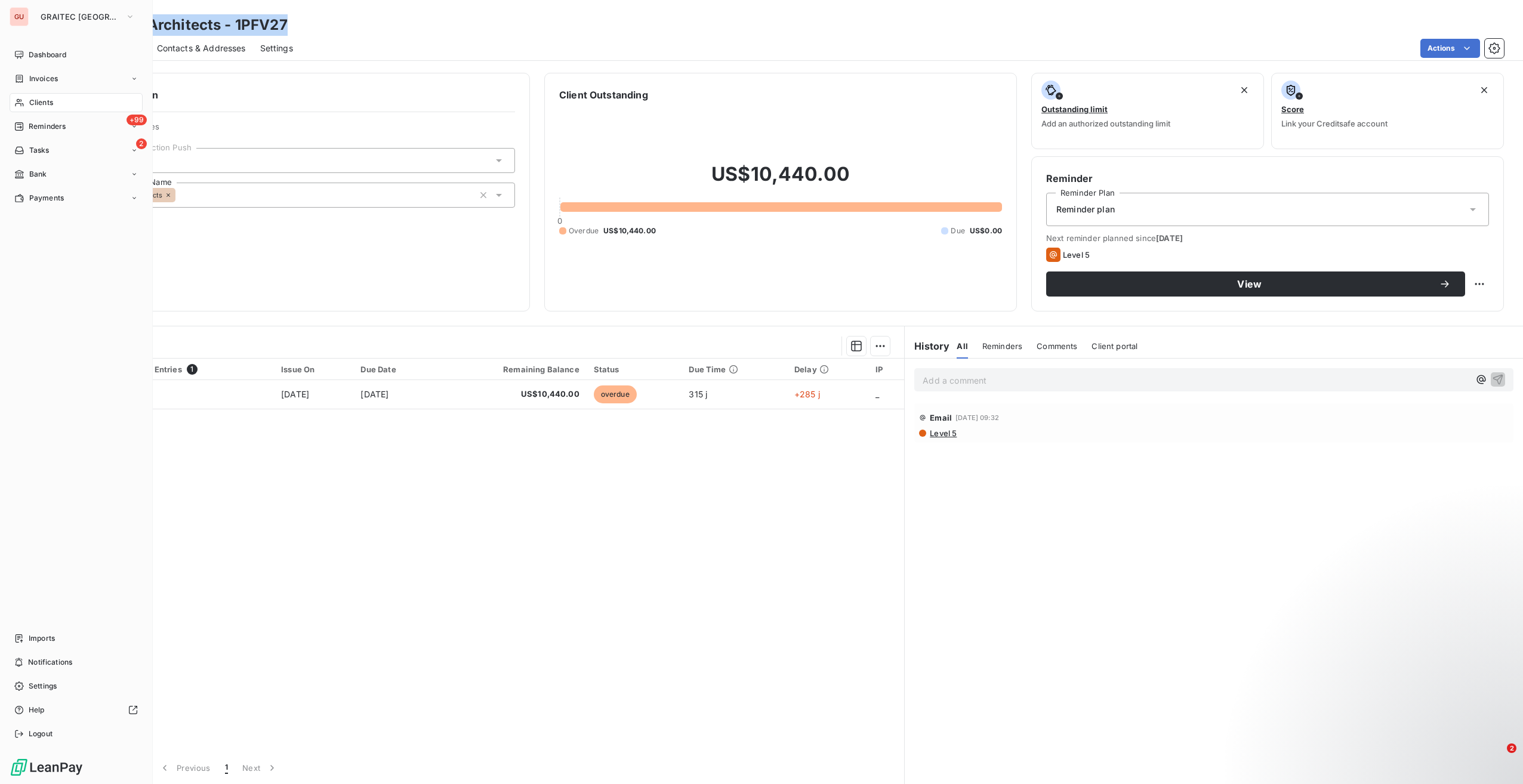
click at [42, 100] on span "Clients" at bounding box center [41, 102] width 24 height 11
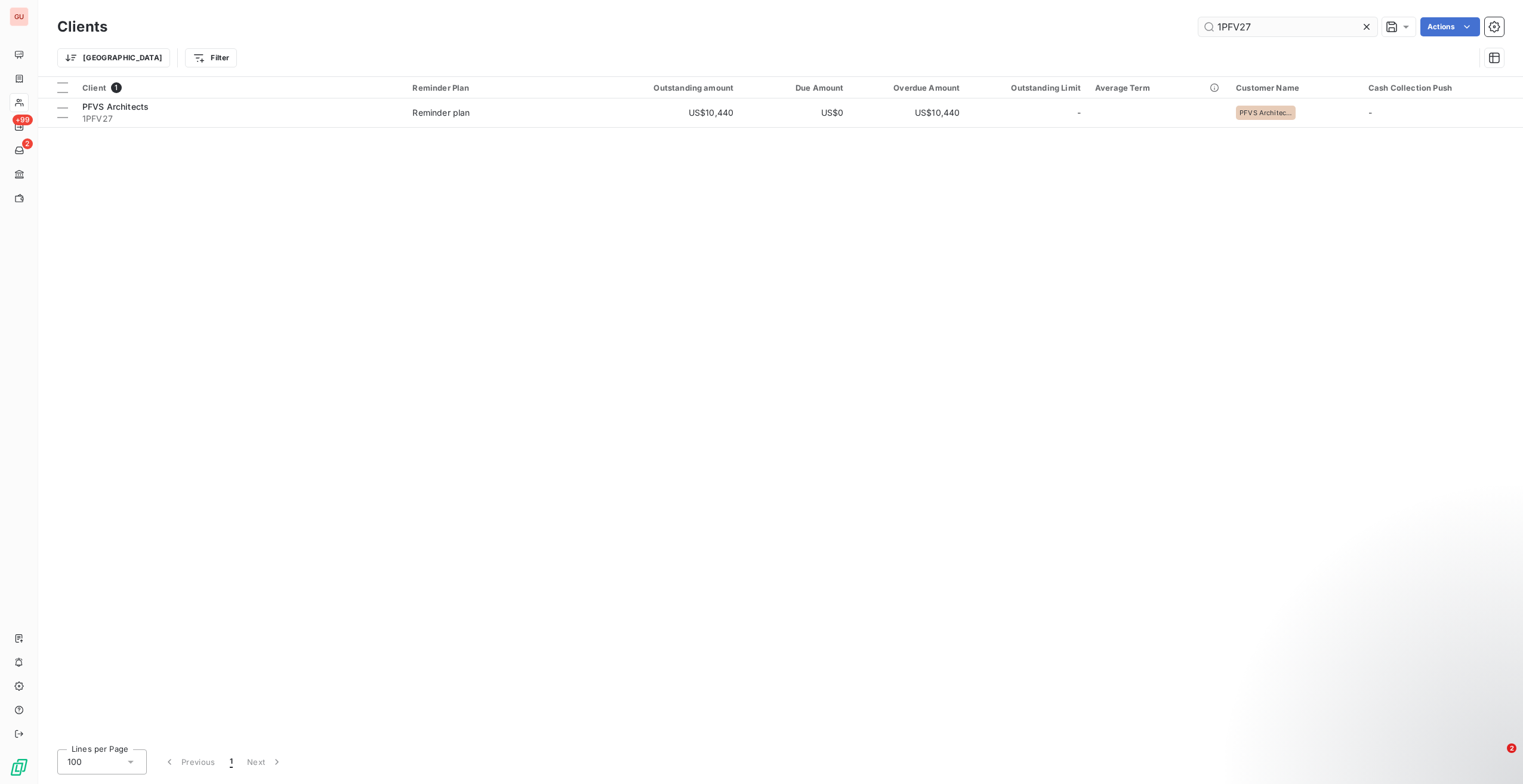
click at [1228, 29] on input "1PFV27" at bounding box center [1288, 26] width 179 height 19
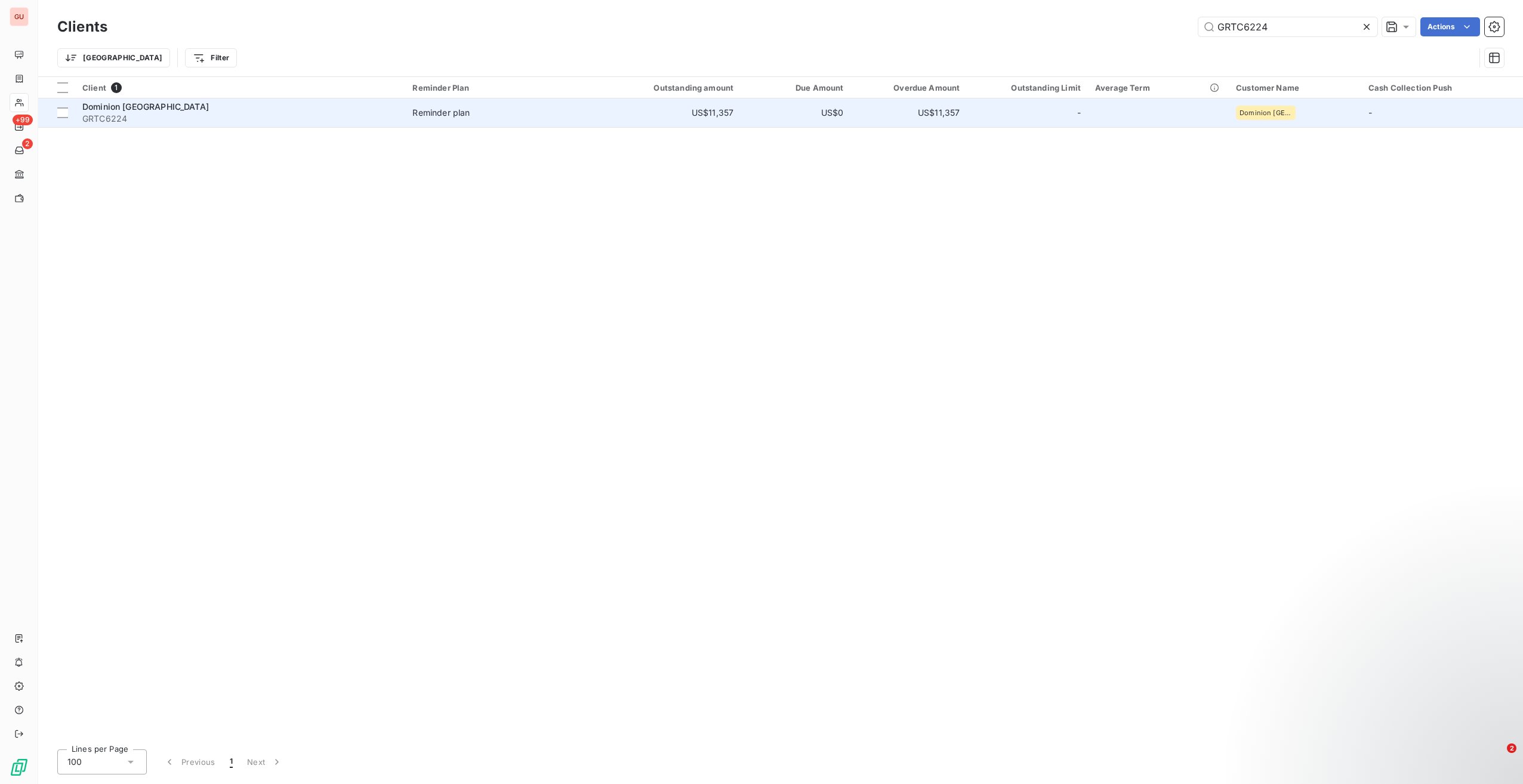
type input "GRTC6224"
click at [241, 123] on span "GRTC6224" at bounding box center [241, 119] width 316 height 12
